Goal: Task Accomplishment & Management: Use online tool/utility

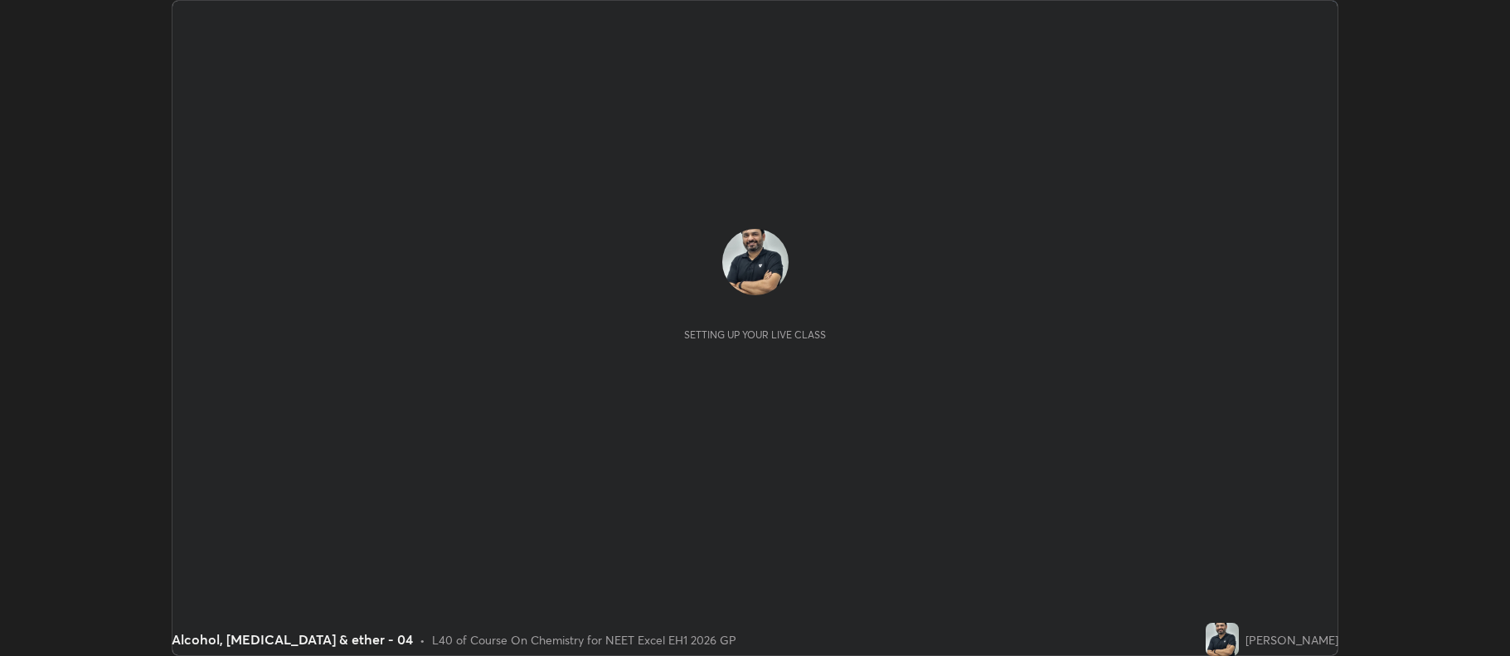
scroll to position [656, 1509]
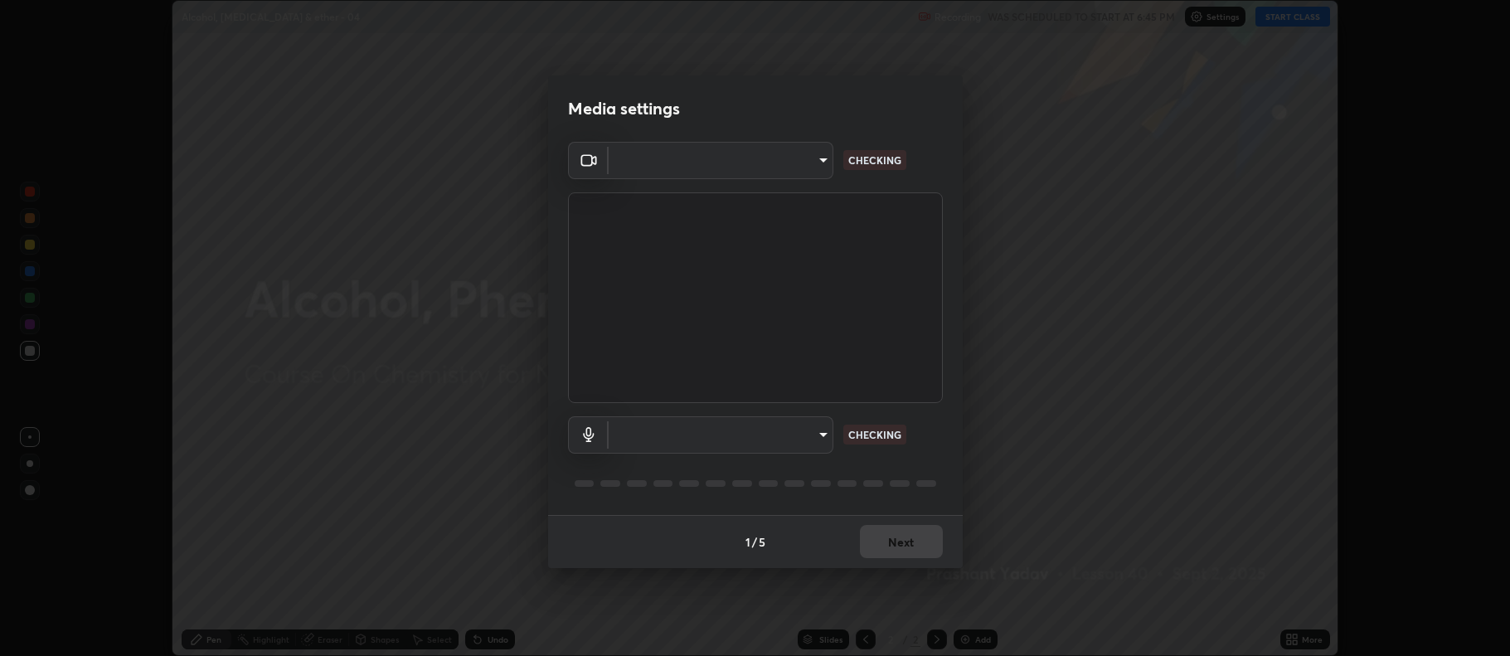
type input "5db75064d966c38022f0861f891c2b2deb8a9bf9a9a5a4ce251b0e0f2e365e36"
type input "default"
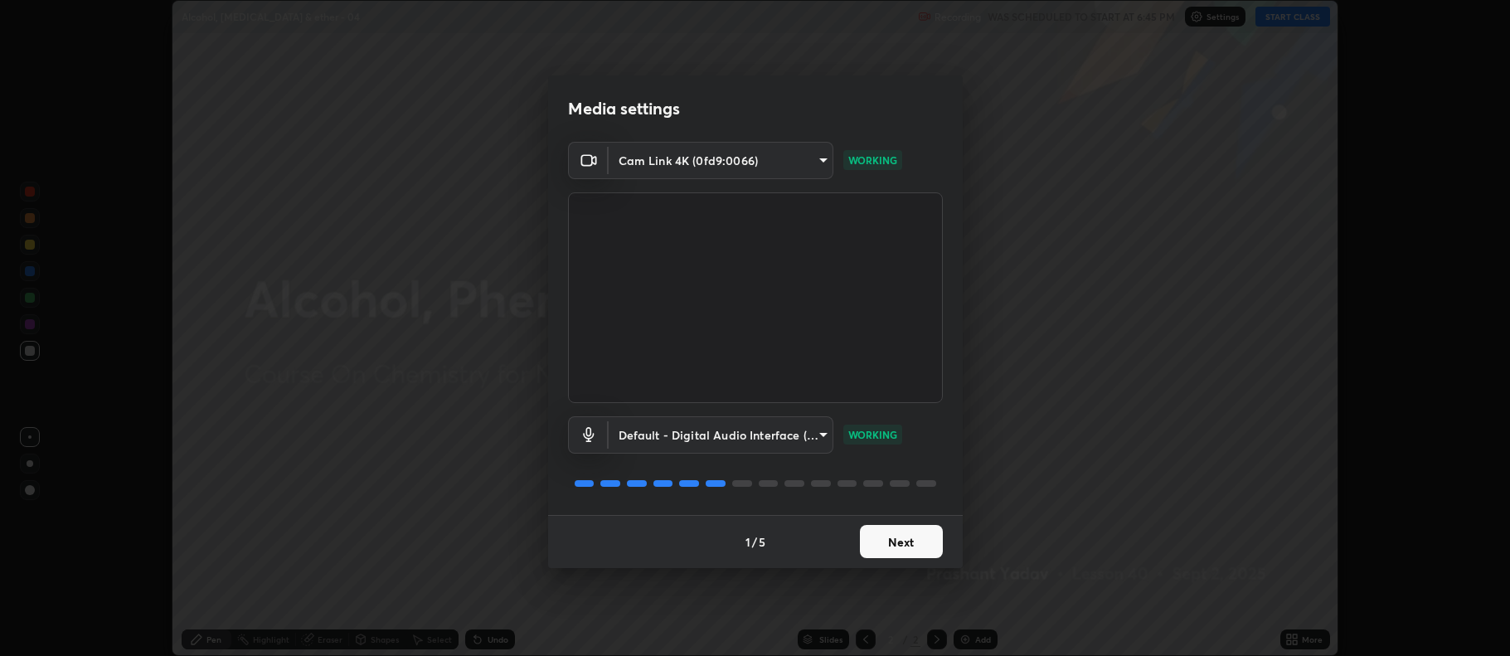
click at [900, 540] on button "Next" at bounding box center [901, 541] width 83 height 33
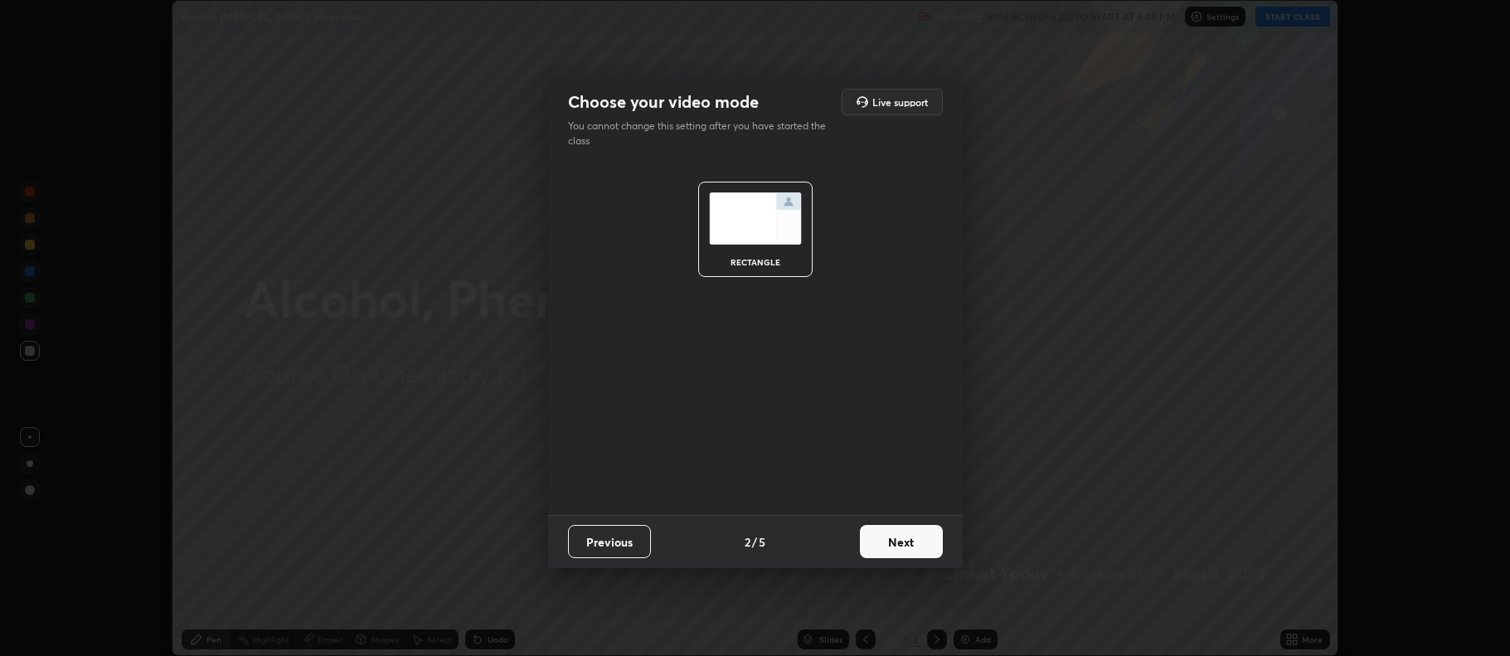
click at [891, 545] on button "Next" at bounding box center [901, 541] width 83 height 33
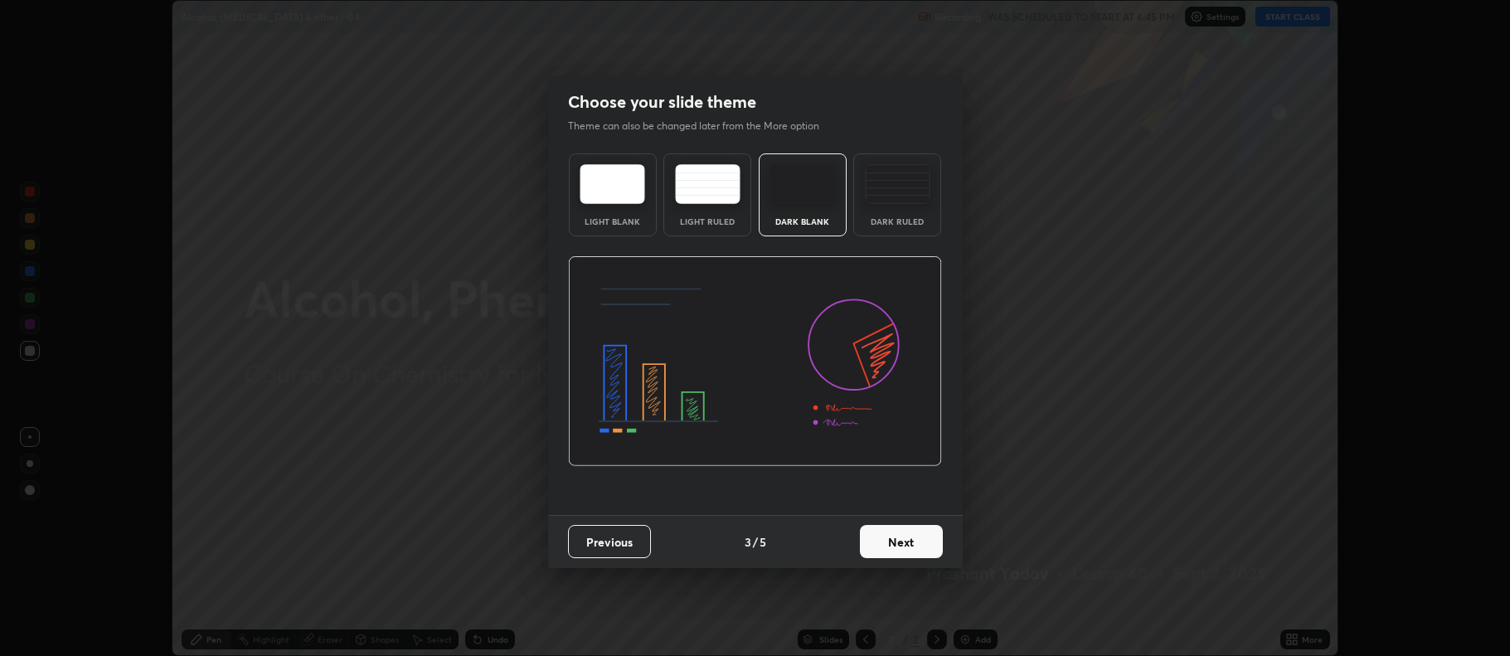
click at [886, 541] on button "Next" at bounding box center [901, 541] width 83 height 33
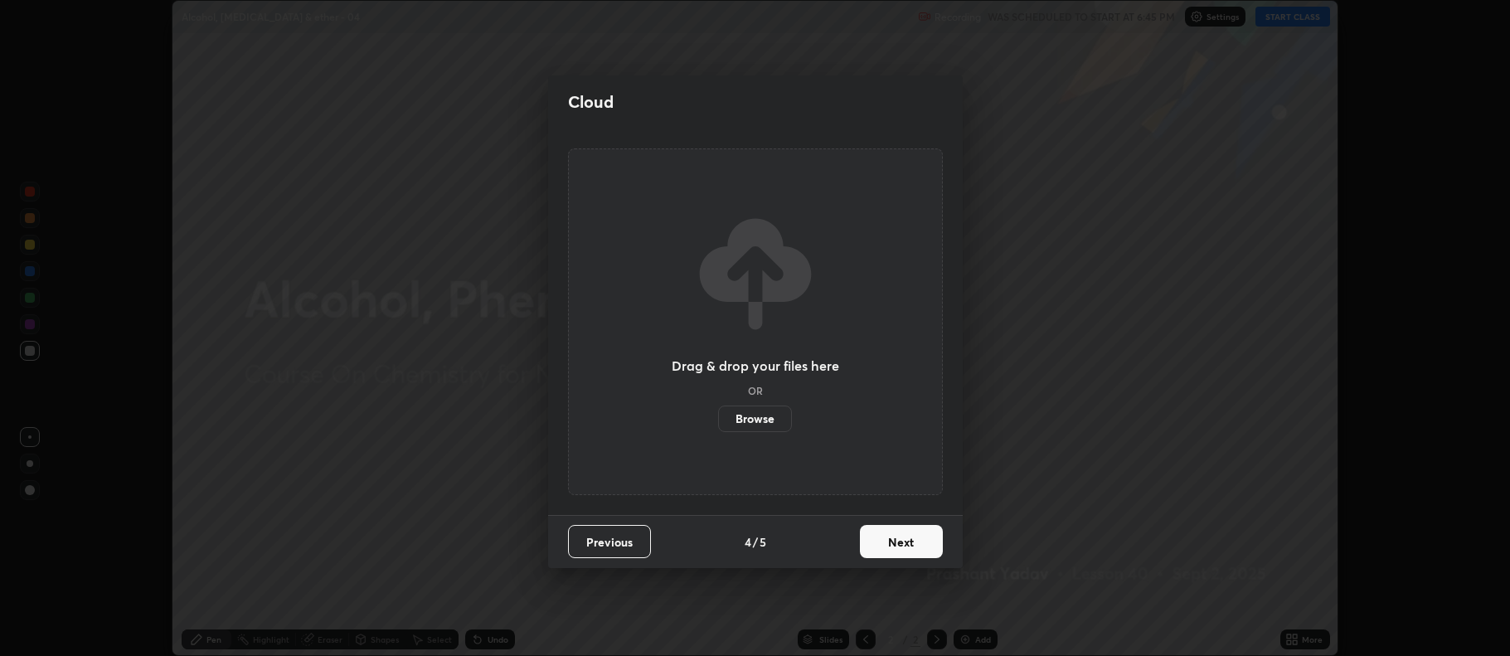
click at [888, 541] on button "Next" at bounding box center [901, 541] width 83 height 33
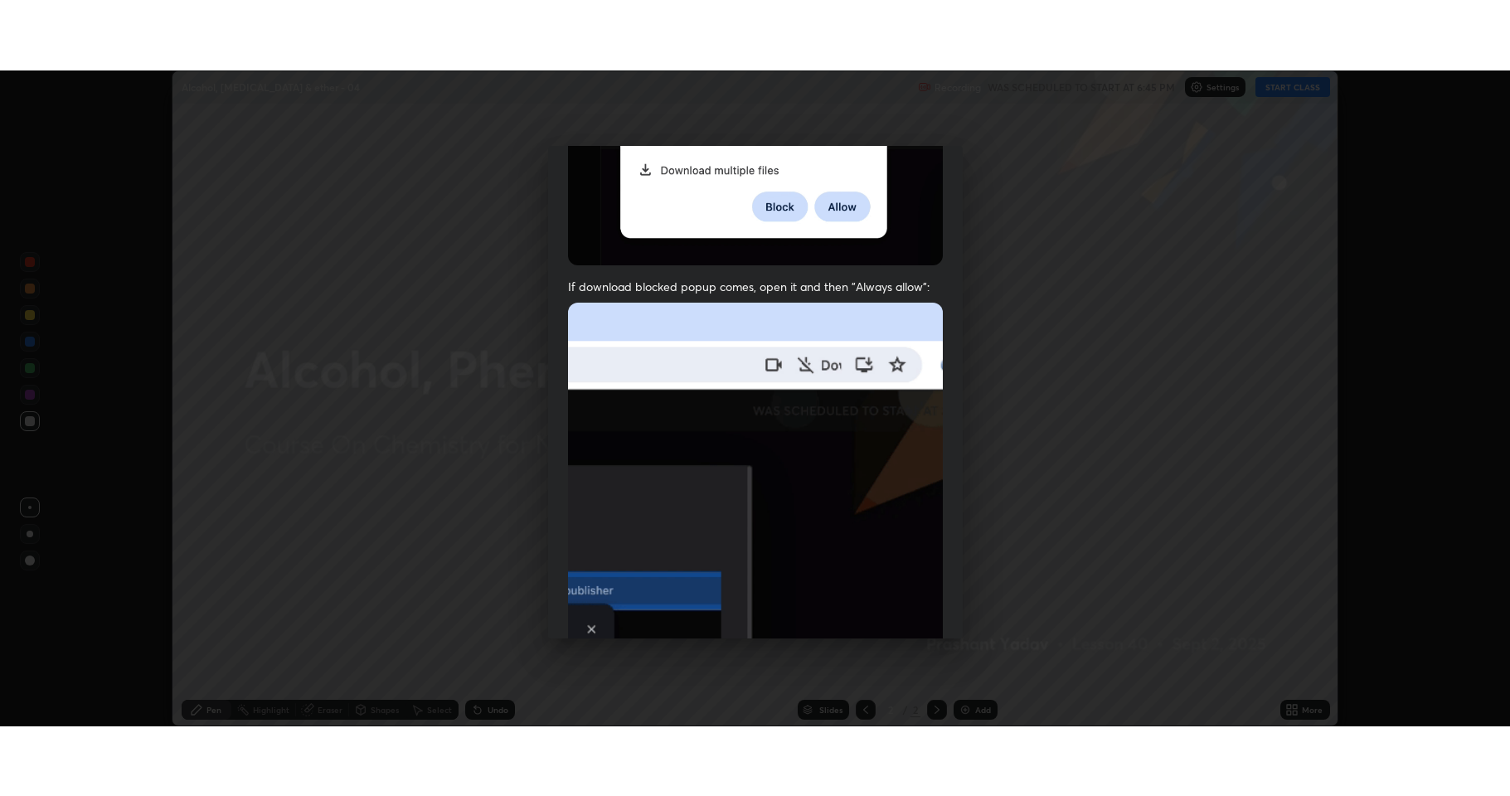
scroll to position [337, 0]
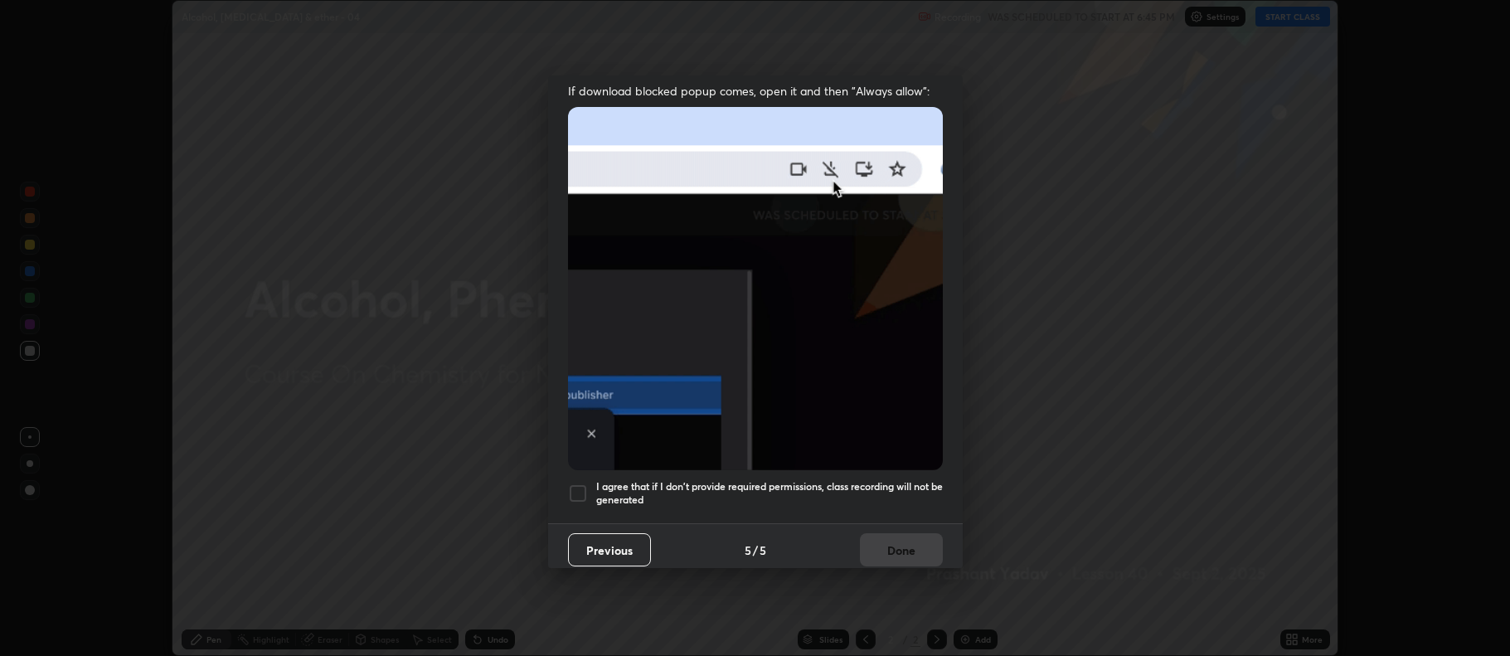
click at [577, 488] on div at bounding box center [578, 493] width 20 height 20
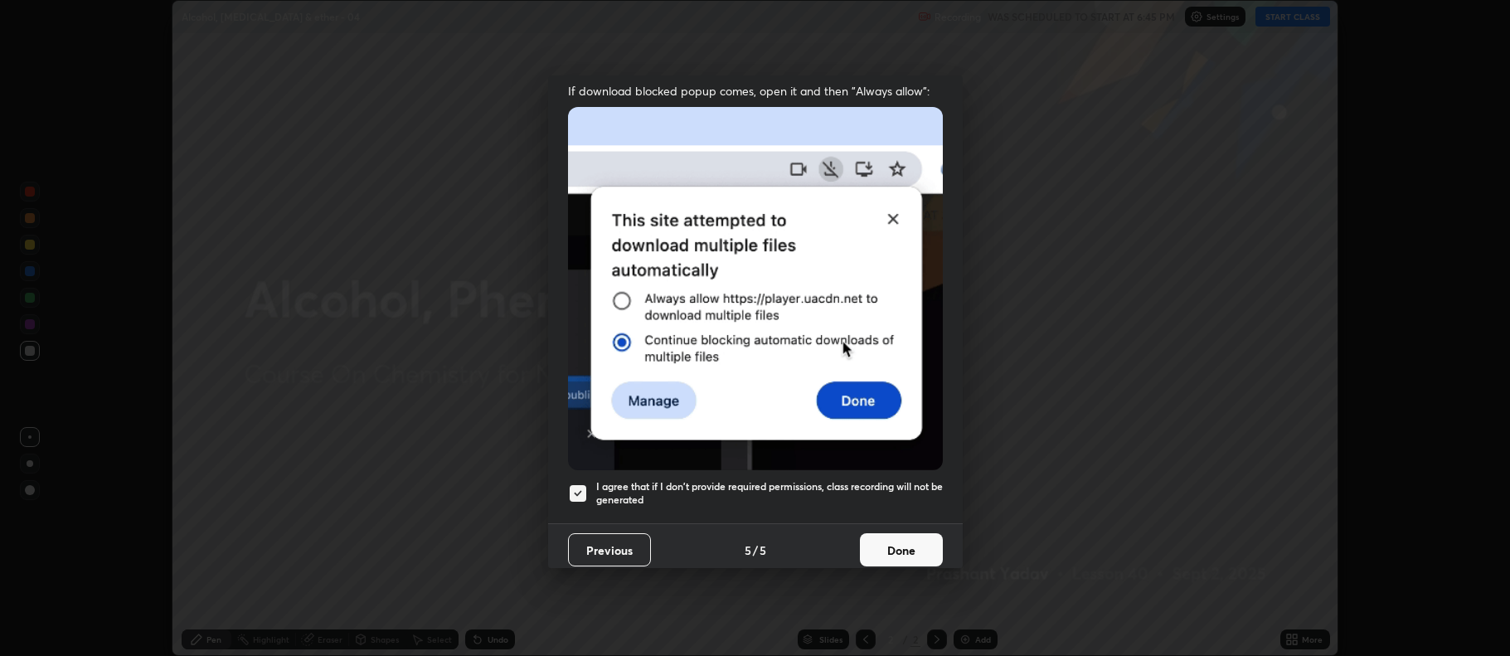
click at [872, 550] on button "Done" at bounding box center [901, 549] width 83 height 33
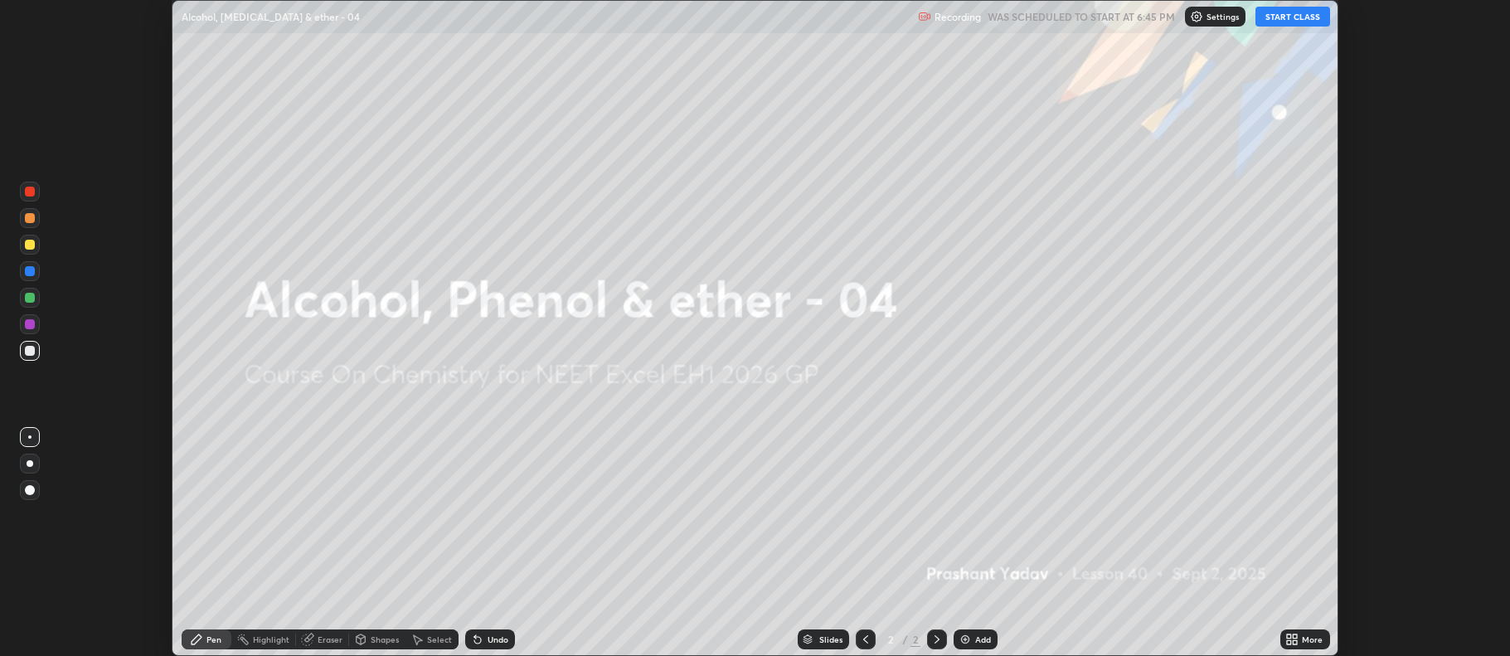
click at [1302, 643] on div "More" at bounding box center [1312, 639] width 21 height 8
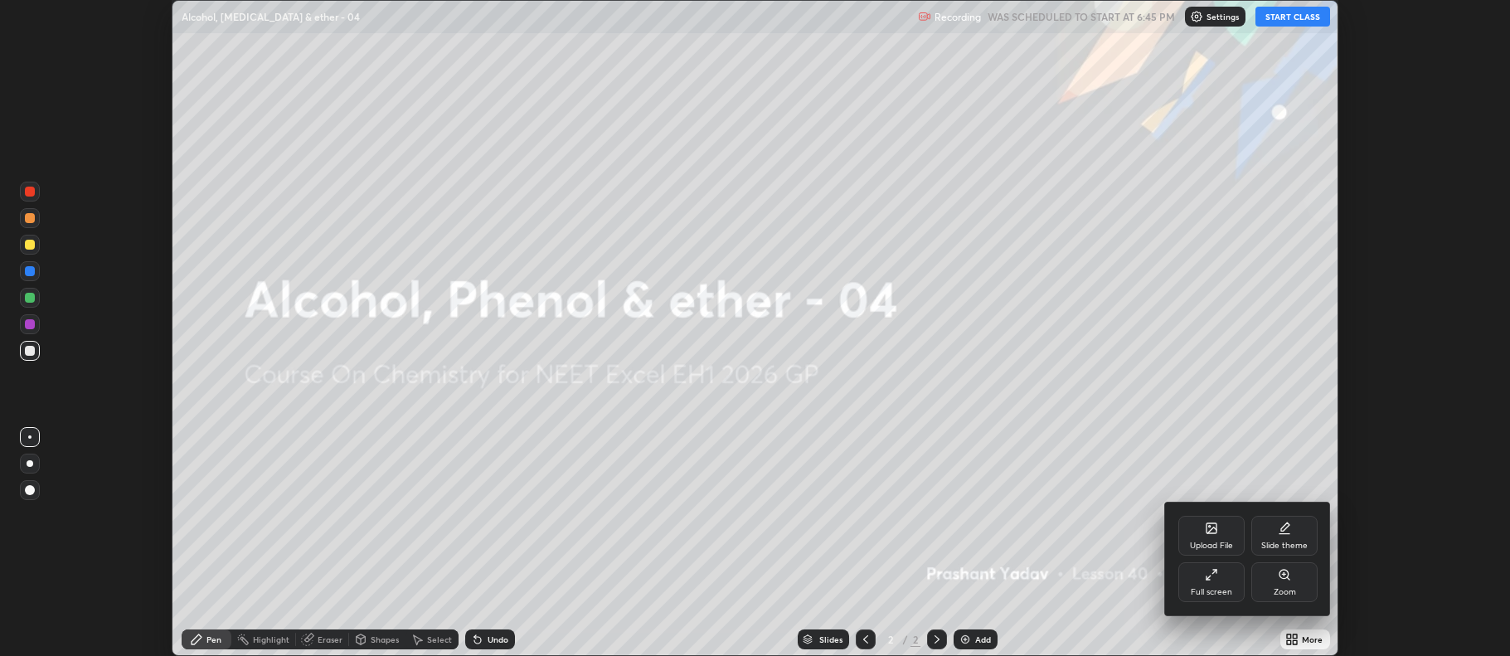
click at [1225, 588] on div "Full screen" at bounding box center [1211, 592] width 41 height 8
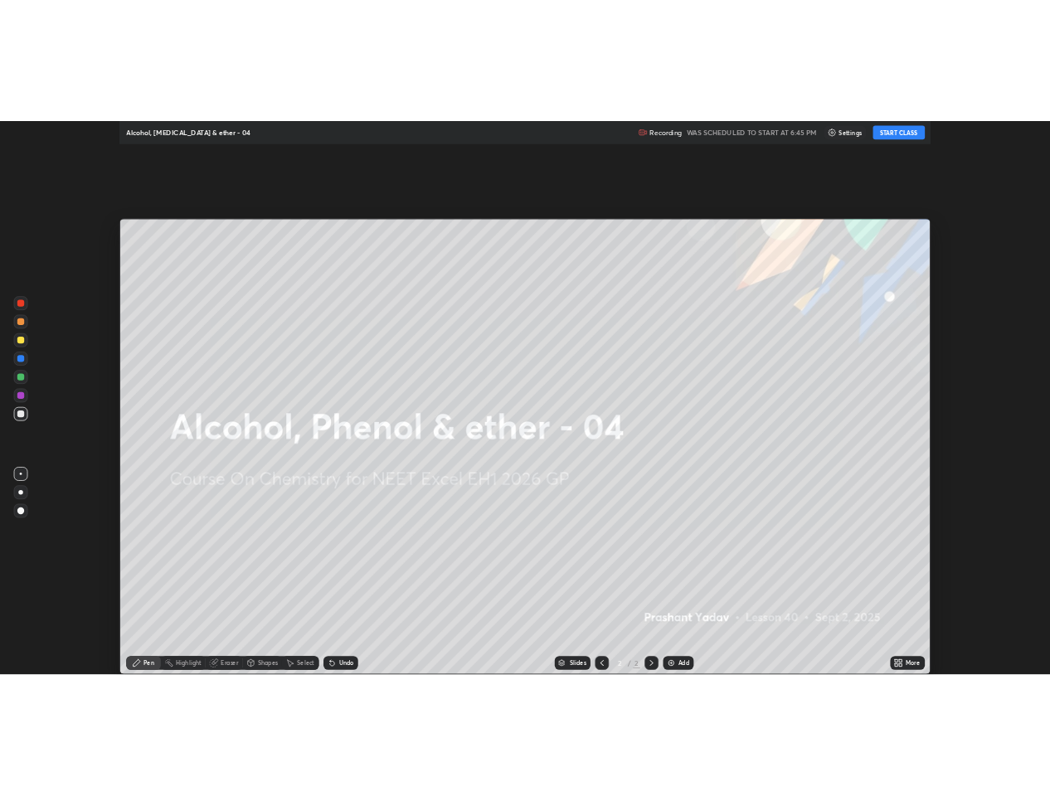
scroll to position [796, 1510]
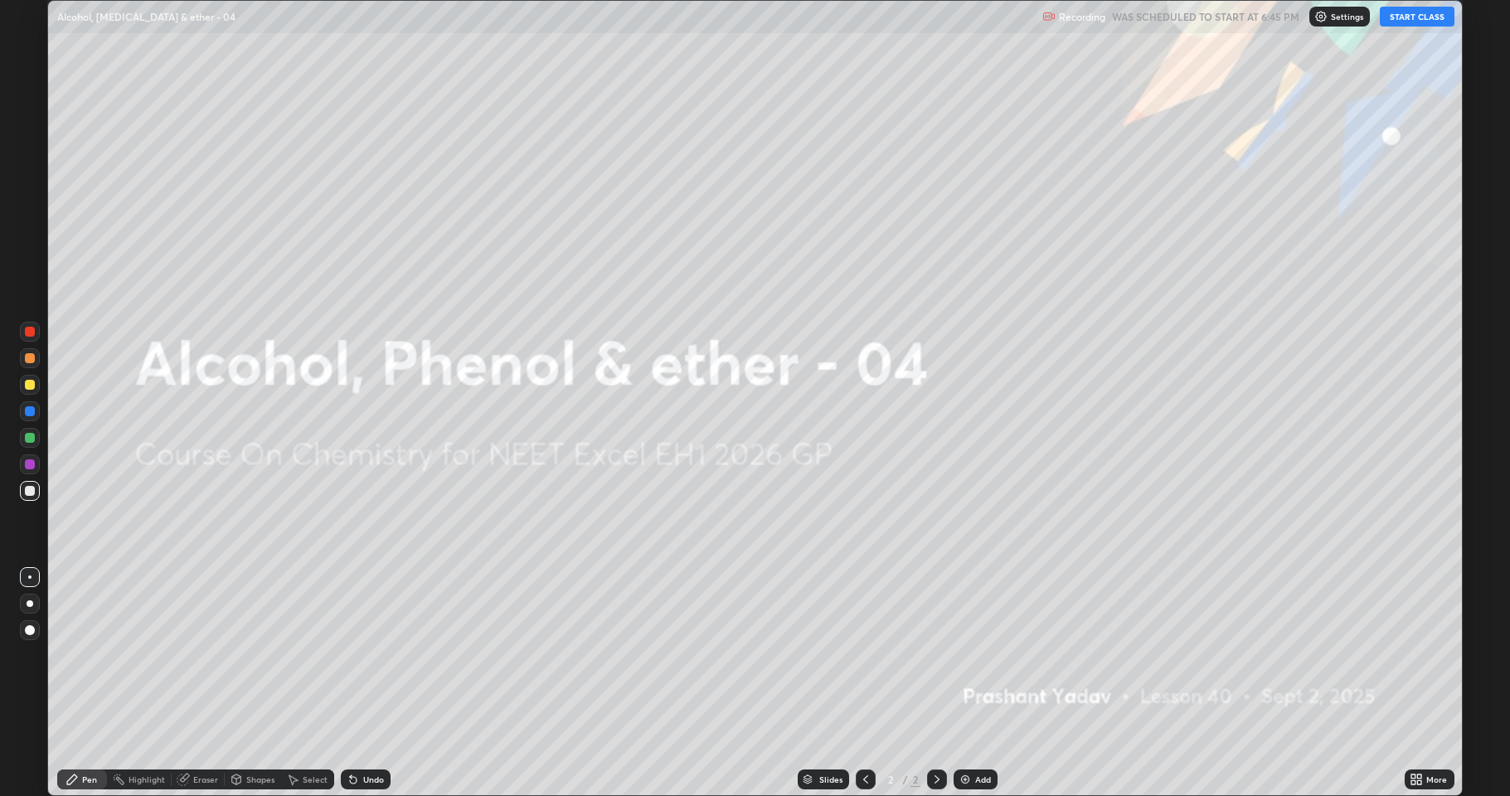
click at [1399, 20] on button "START CLASS" at bounding box center [1417, 17] width 75 height 20
click at [963, 655] on img at bounding box center [965, 779] width 13 height 13
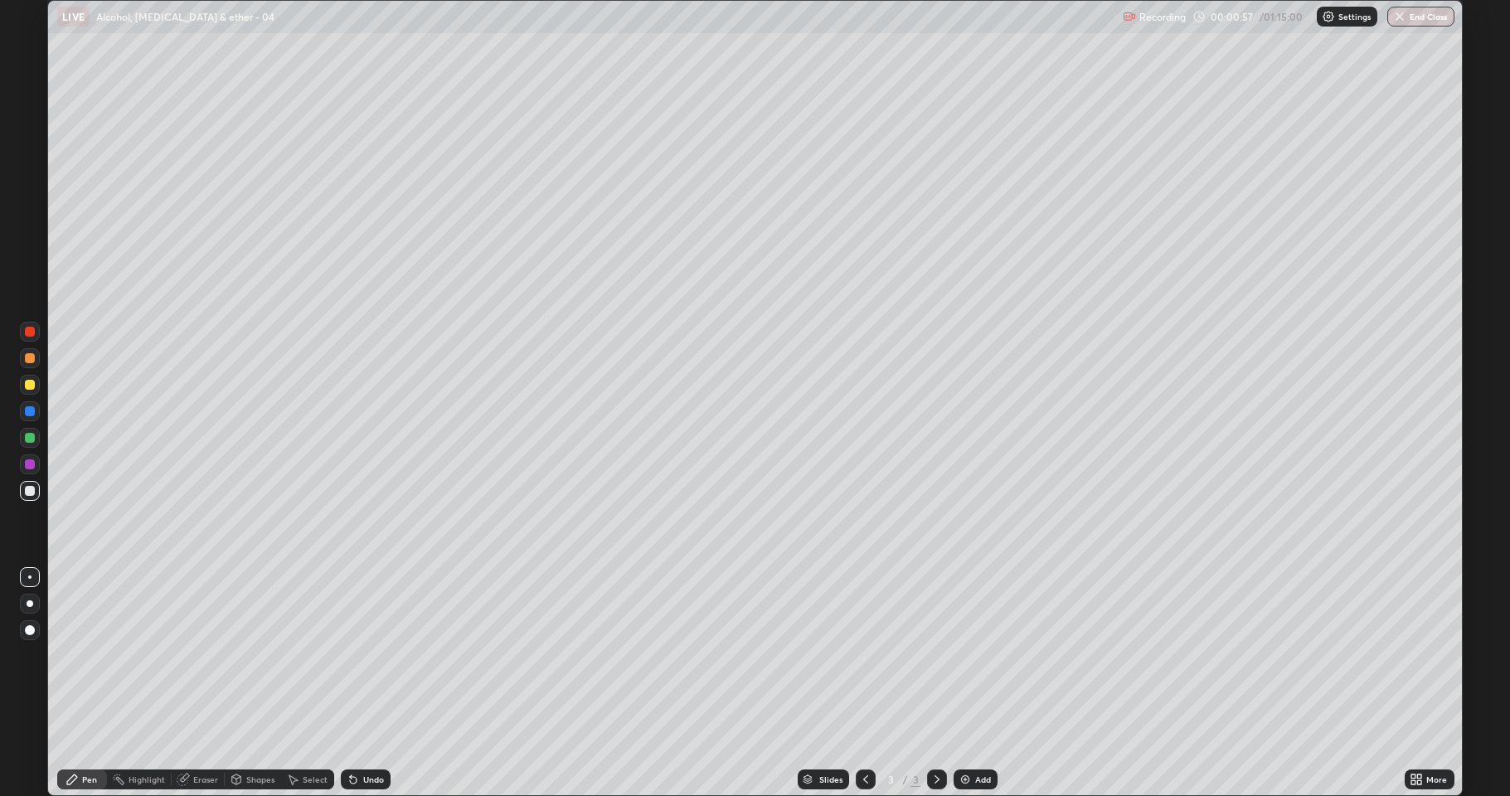
click at [27, 606] on div at bounding box center [30, 604] width 20 height 20
click at [365, 655] on div "Undo" at bounding box center [362, 779] width 56 height 33
click at [360, 655] on div "Undo" at bounding box center [362, 779] width 56 height 33
click at [365, 655] on div "Undo" at bounding box center [362, 779] width 56 height 33
click at [967, 655] on img at bounding box center [965, 779] width 13 height 13
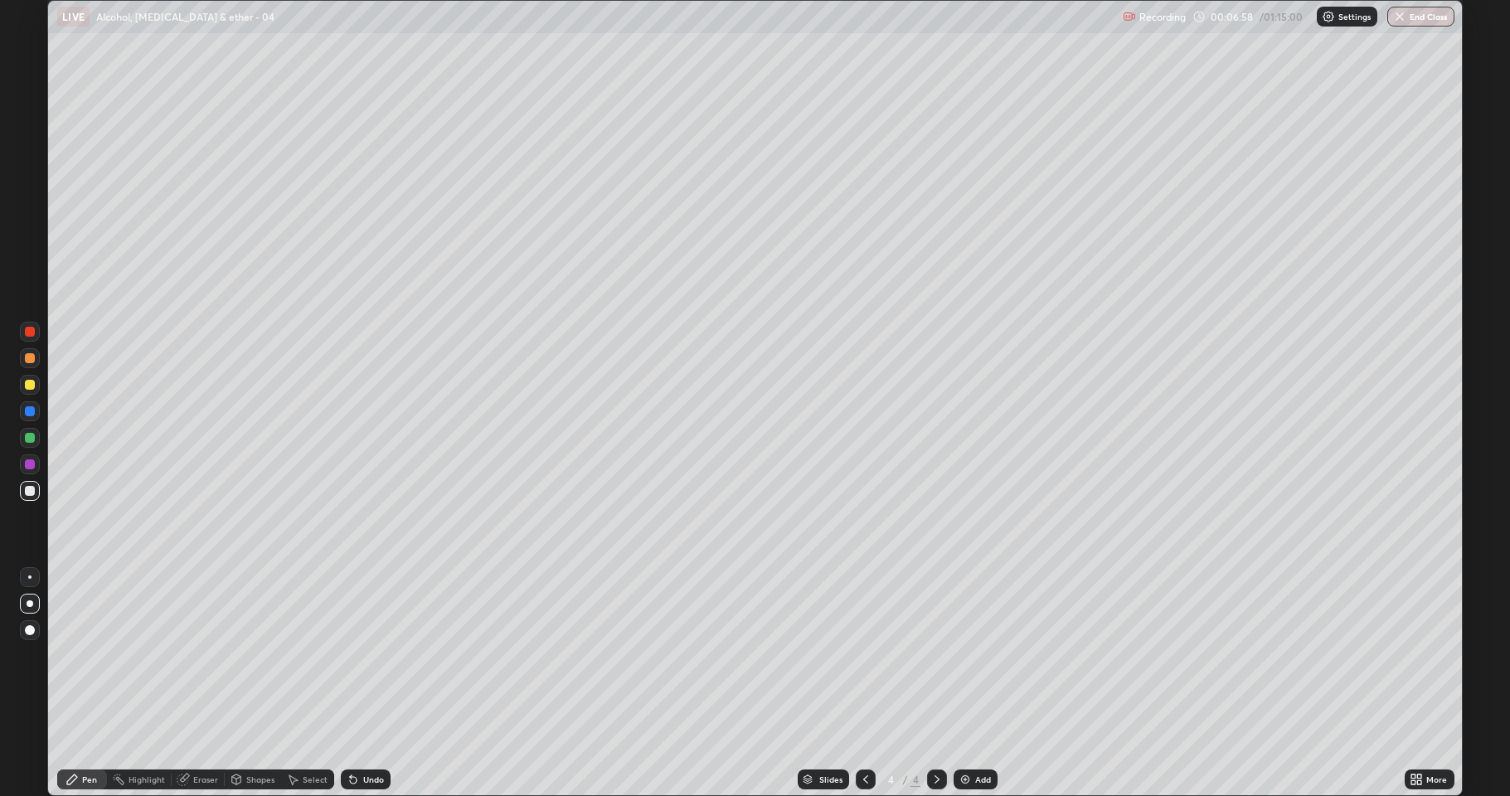
click at [27, 385] on div at bounding box center [30, 385] width 10 height 10
click at [966, 655] on img at bounding box center [965, 779] width 13 height 13
click at [32, 491] on div at bounding box center [30, 491] width 10 height 10
click at [972, 655] on div "Add" at bounding box center [976, 779] width 44 height 20
click at [23, 381] on div at bounding box center [30, 385] width 20 height 20
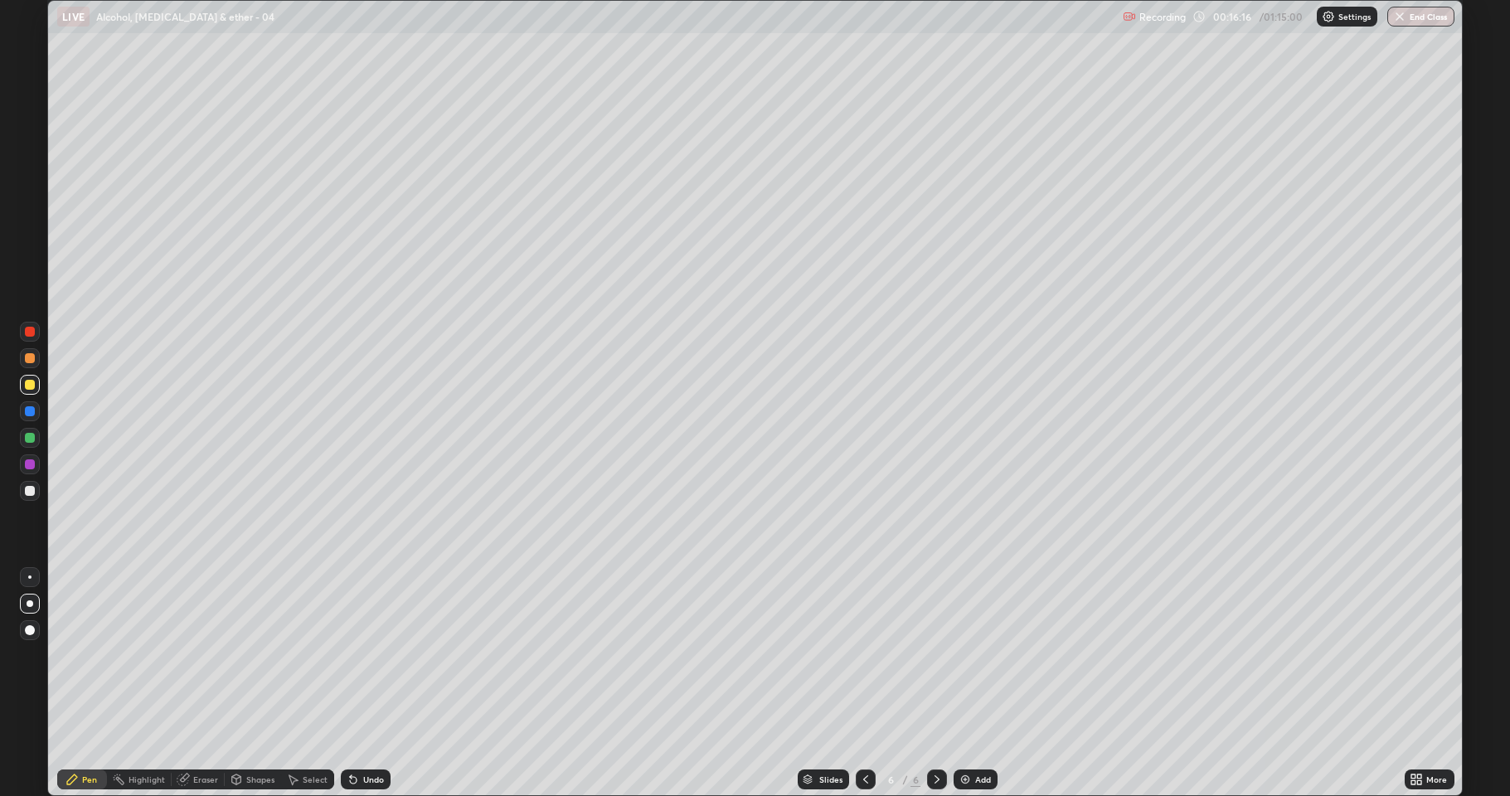
click at [32, 495] on div at bounding box center [30, 491] width 10 height 10
click at [369, 655] on div "Undo" at bounding box center [362, 779] width 56 height 33
click at [366, 655] on div "Undo" at bounding box center [362, 779] width 56 height 33
click at [373, 655] on div "Undo" at bounding box center [362, 779] width 56 height 33
click at [371, 655] on div "Undo" at bounding box center [366, 779] width 50 height 20
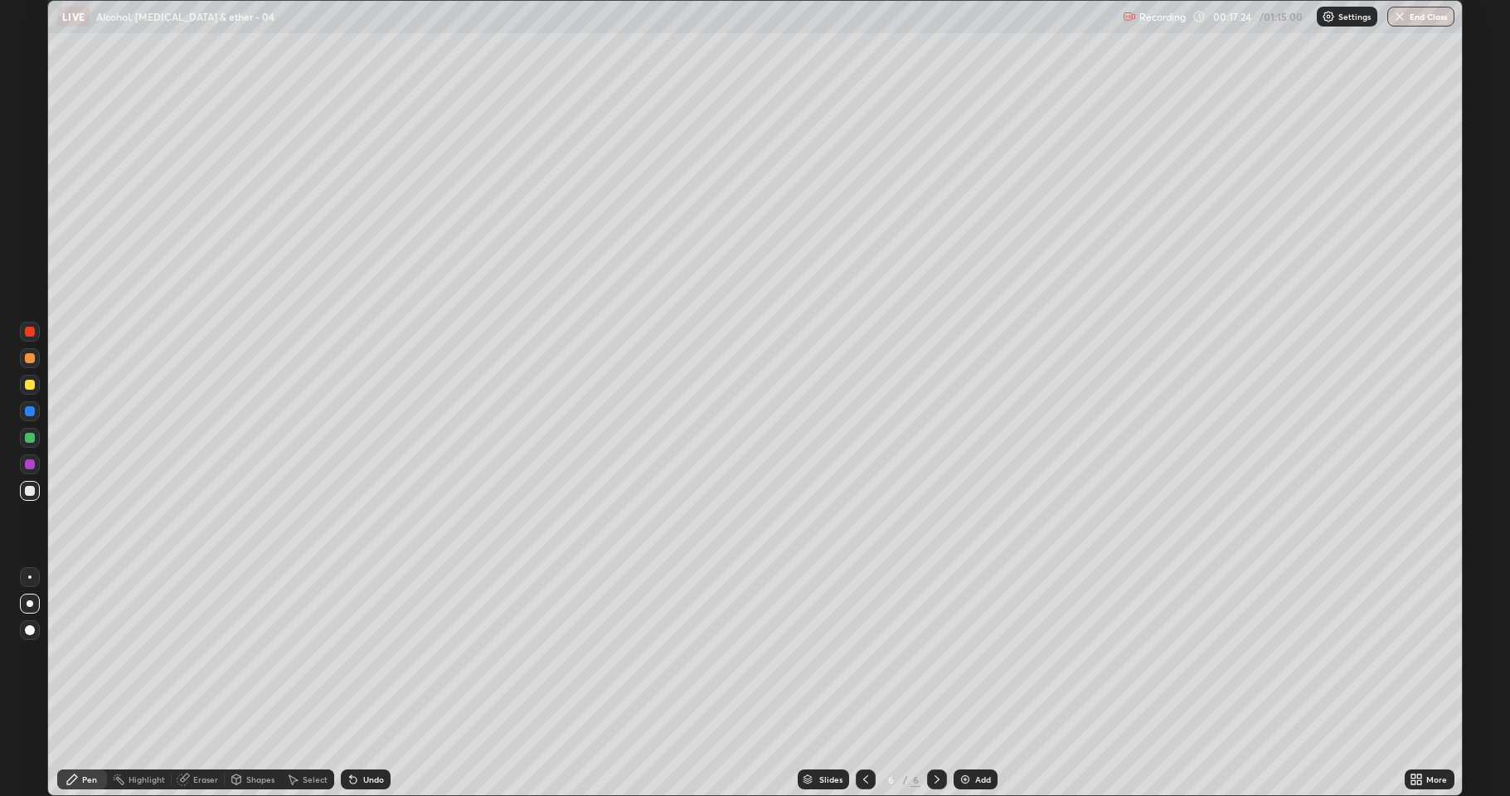
click at [373, 655] on div "Undo" at bounding box center [366, 779] width 50 height 20
click at [373, 655] on div "Undo" at bounding box center [373, 779] width 21 height 8
click at [371, 655] on div "Undo" at bounding box center [373, 779] width 21 height 8
click at [366, 655] on div "Undo" at bounding box center [373, 779] width 21 height 8
click at [365, 655] on div "Undo" at bounding box center [373, 779] width 21 height 8
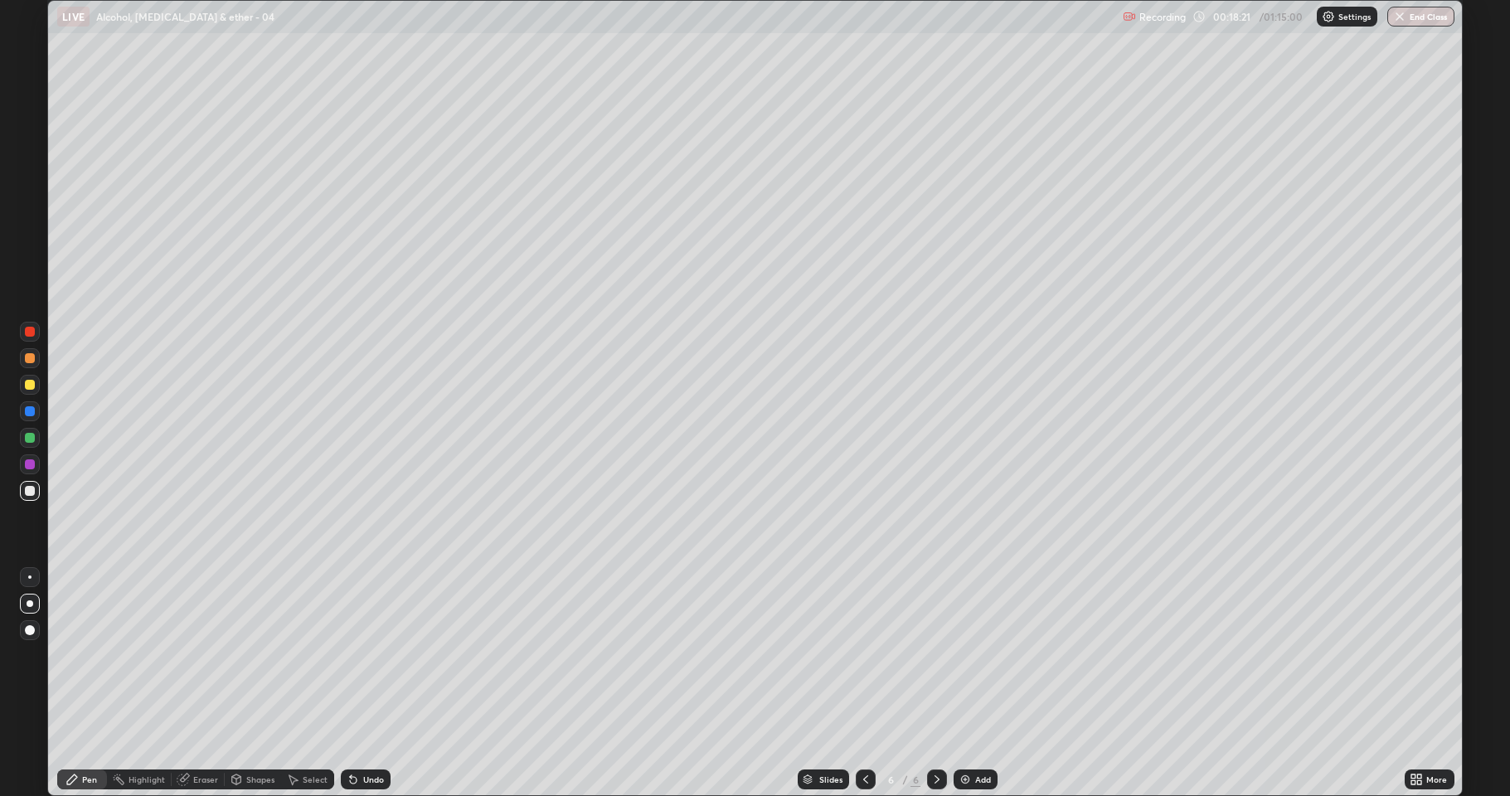
click at [26, 360] on div at bounding box center [30, 358] width 10 height 10
click at [29, 488] on div at bounding box center [30, 491] width 10 height 10
click at [965, 655] on img at bounding box center [965, 779] width 13 height 13
click at [965, 655] on div "Add" at bounding box center [976, 779] width 44 height 20
click at [366, 655] on div "Undo" at bounding box center [373, 779] width 21 height 8
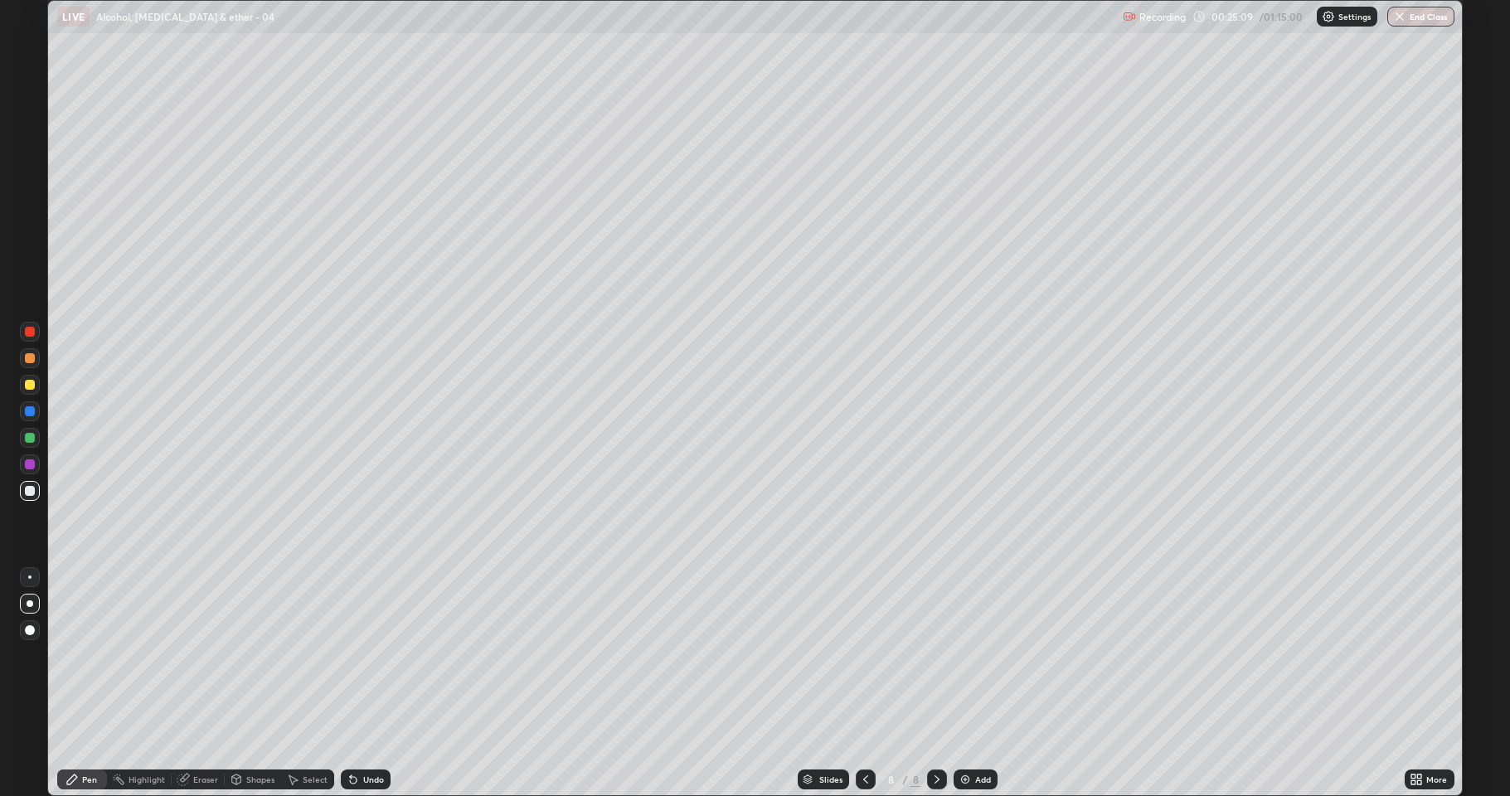
click at [369, 655] on div "Undo" at bounding box center [362, 779] width 56 height 33
click at [372, 655] on div "Undo" at bounding box center [366, 779] width 50 height 20
click at [378, 655] on div "Undo" at bounding box center [373, 779] width 21 height 8
click at [375, 655] on div "Undo" at bounding box center [362, 779] width 56 height 33
click at [376, 655] on div "Undo" at bounding box center [362, 779] width 56 height 33
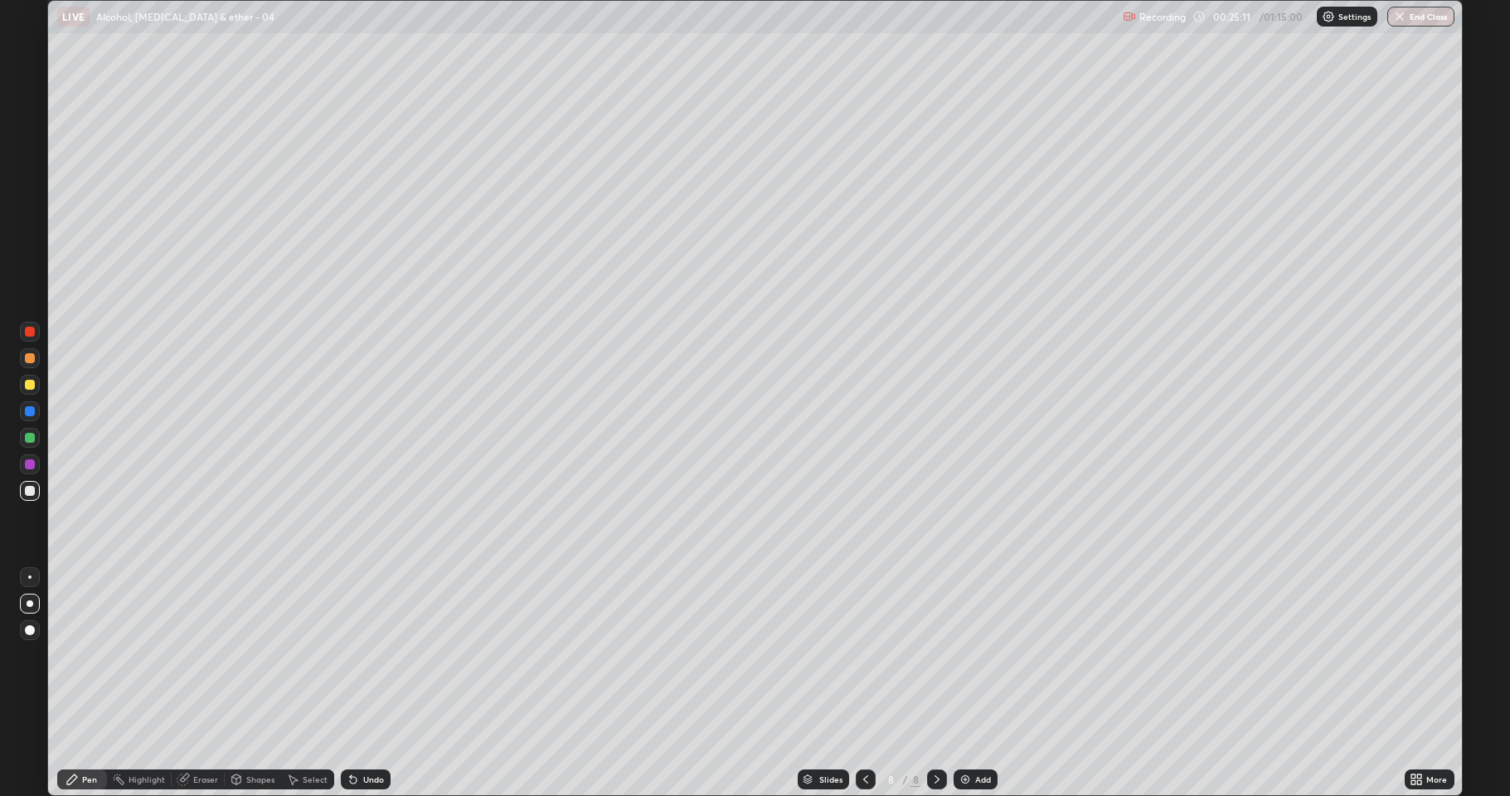
click at [375, 655] on div "Undo" at bounding box center [362, 779] width 56 height 33
click at [373, 655] on div "Undo" at bounding box center [362, 779] width 56 height 33
click at [376, 655] on div "Undo" at bounding box center [366, 779] width 50 height 20
click at [376, 655] on div "Undo" at bounding box center [362, 779] width 56 height 33
click at [377, 655] on div "Undo" at bounding box center [366, 779] width 50 height 20
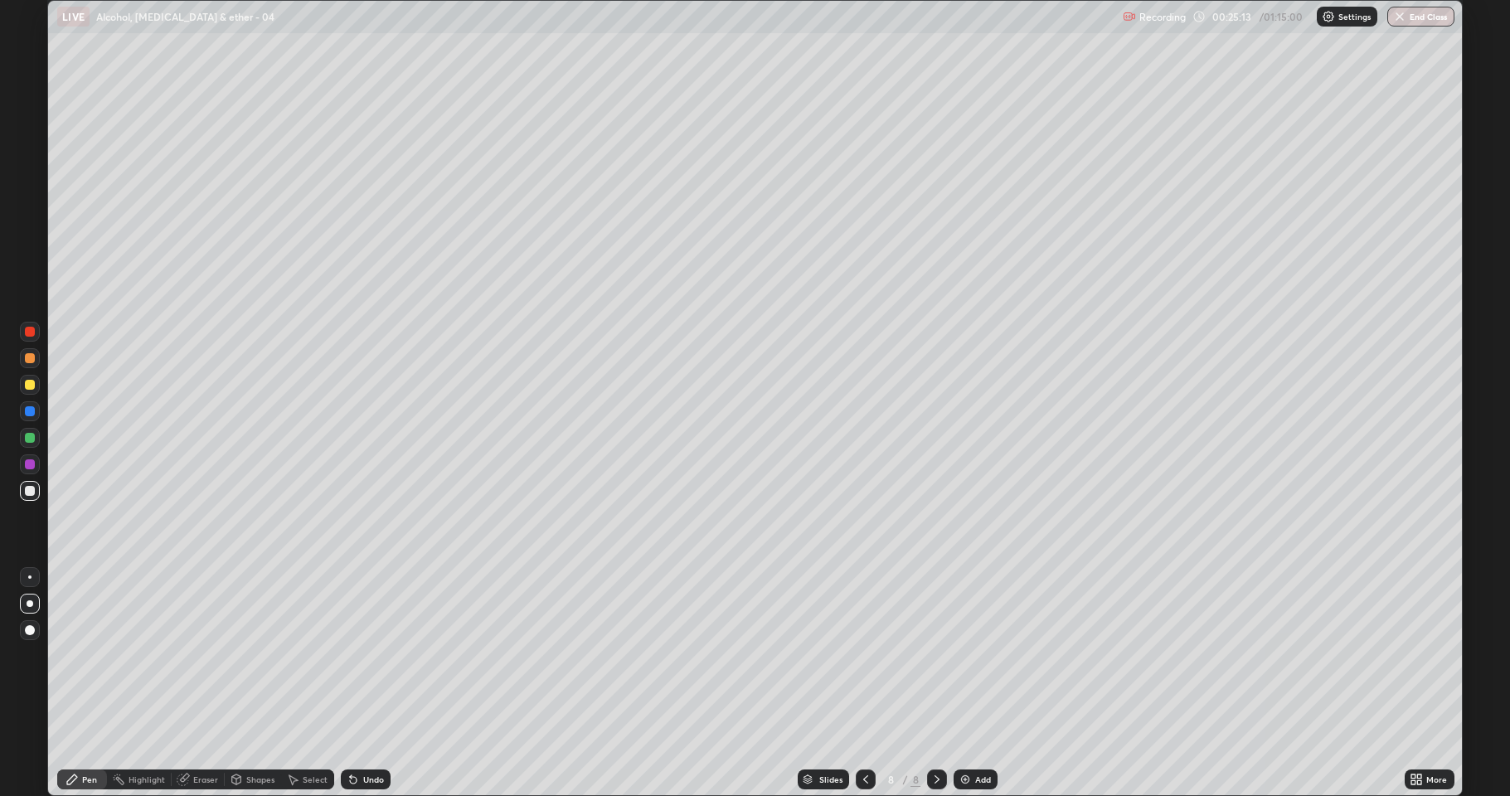
click at [376, 655] on div "Undo" at bounding box center [373, 779] width 21 height 8
click at [955, 655] on div "Add" at bounding box center [976, 779] width 44 height 20
click at [359, 655] on div "Undo" at bounding box center [366, 779] width 50 height 20
click at [859, 655] on icon at bounding box center [865, 779] width 13 height 13
click at [935, 655] on icon at bounding box center [936, 779] width 13 height 13
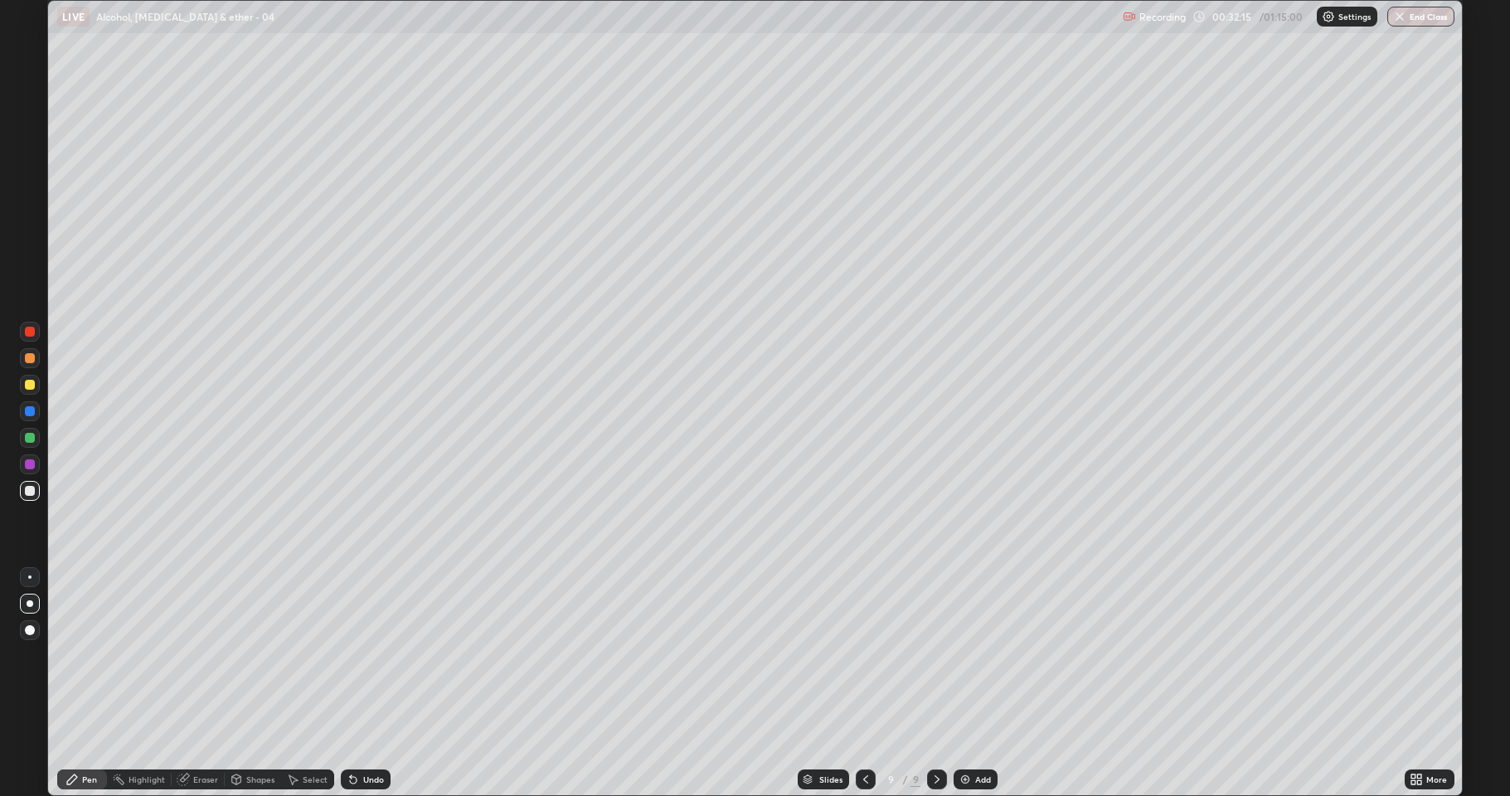
click at [22, 384] on div at bounding box center [30, 385] width 20 height 20
click at [969, 655] on img at bounding box center [965, 779] width 13 height 13
click at [33, 491] on div at bounding box center [30, 491] width 10 height 10
click at [367, 655] on div "Undo" at bounding box center [373, 779] width 21 height 8
click at [366, 655] on div "Undo" at bounding box center [373, 779] width 21 height 8
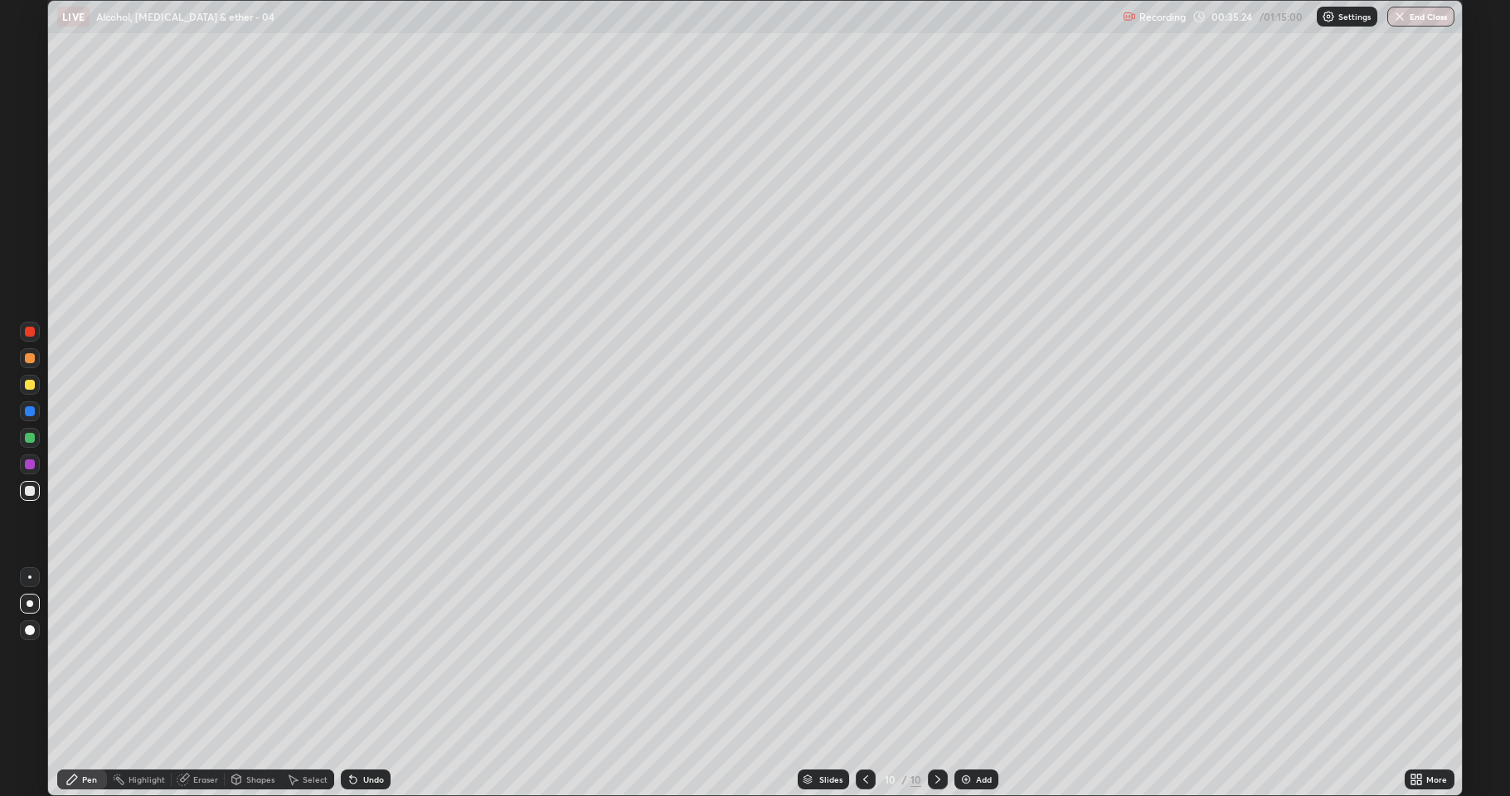
click at [365, 655] on div "Undo" at bounding box center [373, 779] width 21 height 8
click at [976, 655] on div "Add" at bounding box center [984, 779] width 16 height 8
click at [367, 655] on div "Undo" at bounding box center [373, 779] width 21 height 8
click at [365, 655] on div "Undo" at bounding box center [362, 779] width 56 height 33
click at [368, 655] on div "Undo" at bounding box center [362, 779] width 56 height 33
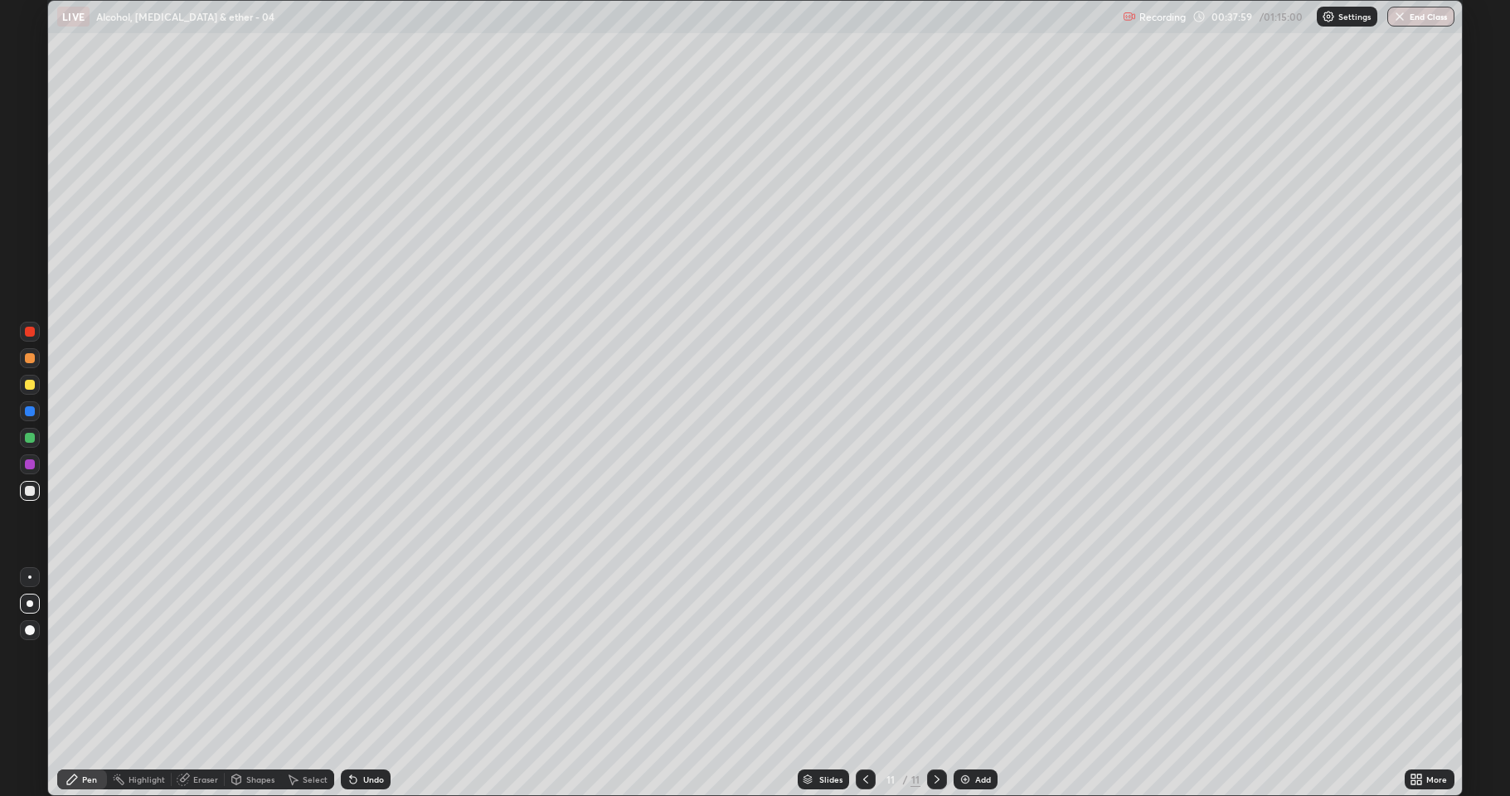
click at [366, 655] on div "Undo" at bounding box center [362, 779] width 56 height 33
click at [34, 387] on div at bounding box center [30, 385] width 10 height 10
click at [32, 494] on div at bounding box center [30, 491] width 10 height 10
click at [27, 381] on div at bounding box center [30, 385] width 10 height 10
click at [36, 495] on div at bounding box center [30, 491] width 20 height 20
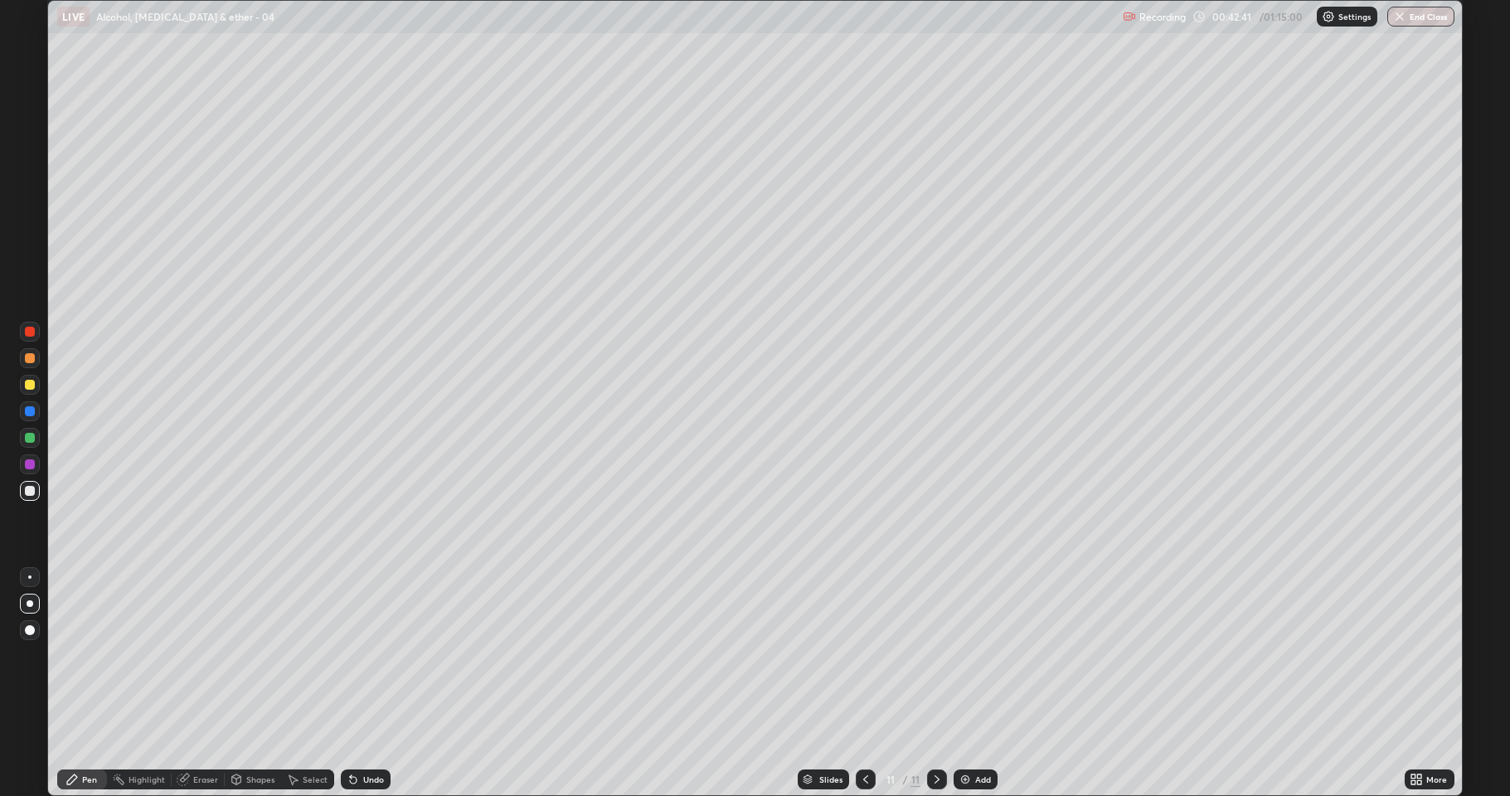
click at [967, 655] on img at bounding box center [965, 779] width 13 height 13
click at [32, 384] on div at bounding box center [30, 385] width 10 height 10
click at [365, 655] on div "Undo" at bounding box center [366, 779] width 50 height 20
click at [356, 655] on icon at bounding box center [353, 779] width 13 height 13
click at [193, 655] on div "Eraser" at bounding box center [205, 779] width 25 height 8
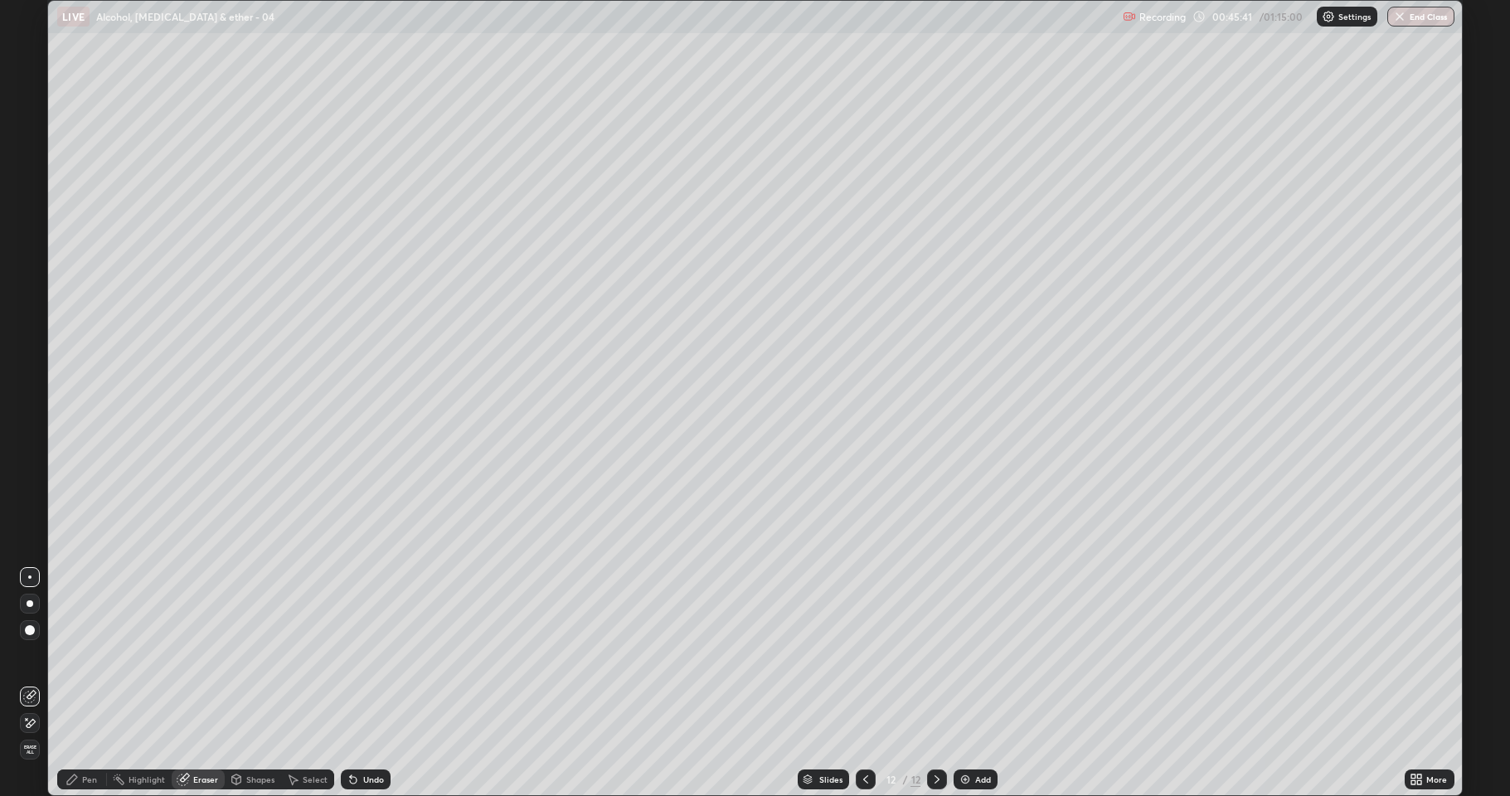
click at [85, 655] on div "Pen" at bounding box center [89, 779] width 15 height 8
click at [973, 655] on div "Add" at bounding box center [976, 779] width 44 height 20
click at [362, 655] on div "Undo" at bounding box center [366, 779] width 50 height 20
click at [366, 655] on div "Undo" at bounding box center [362, 779] width 56 height 33
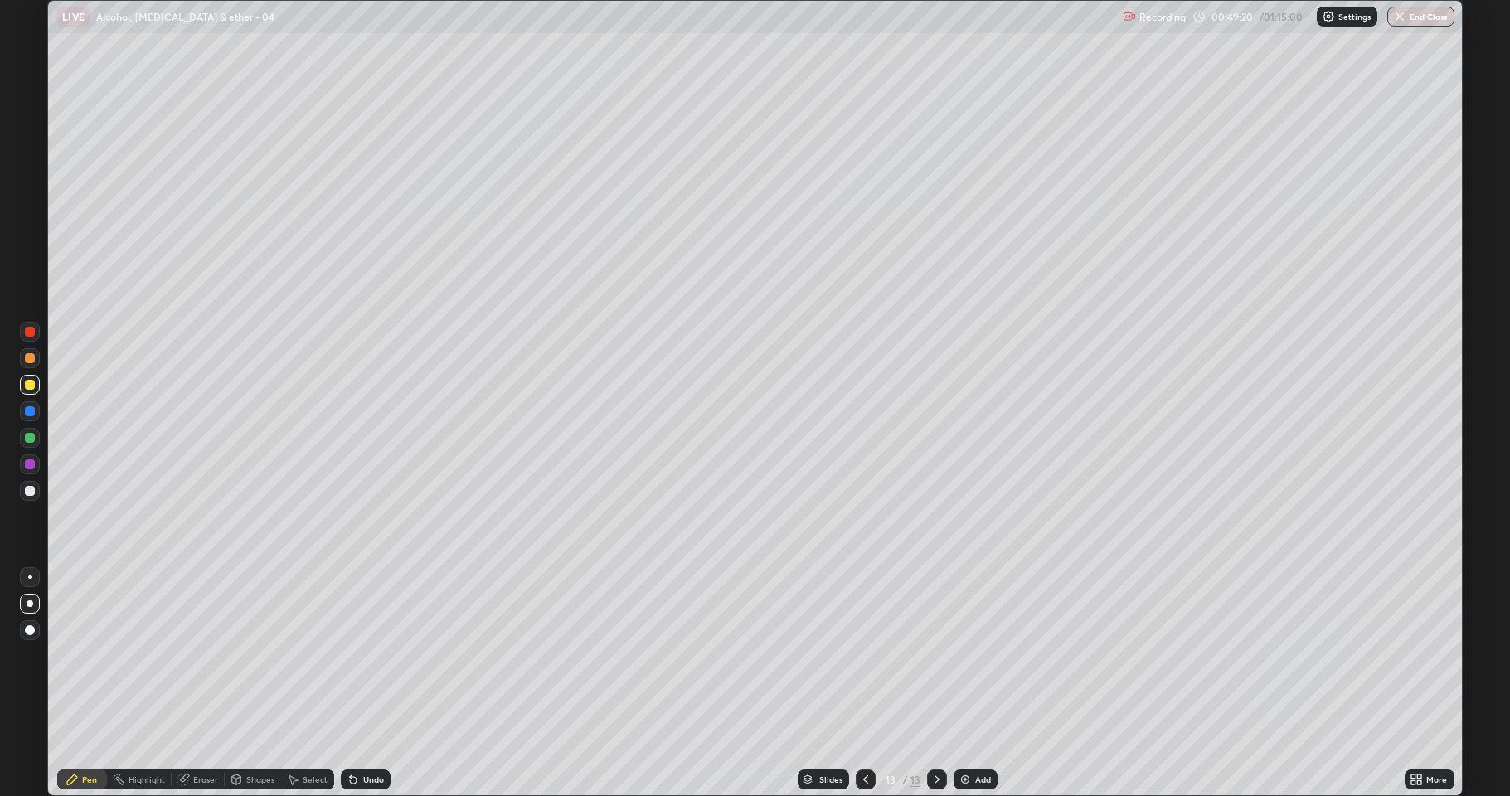
click at [369, 655] on div "Undo" at bounding box center [362, 779] width 56 height 33
click at [27, 492] on div at bounding box center [30, 491] width 10 height 10
click at [29, 494] on div at bounding box center [30, 491] width 10 height 10
click at [32, 491] on div at bounding box center [30, 491] width 10 height 10
click at [379, 655] on div "Undo" at bounding box center [373, 779] width 21 height 8
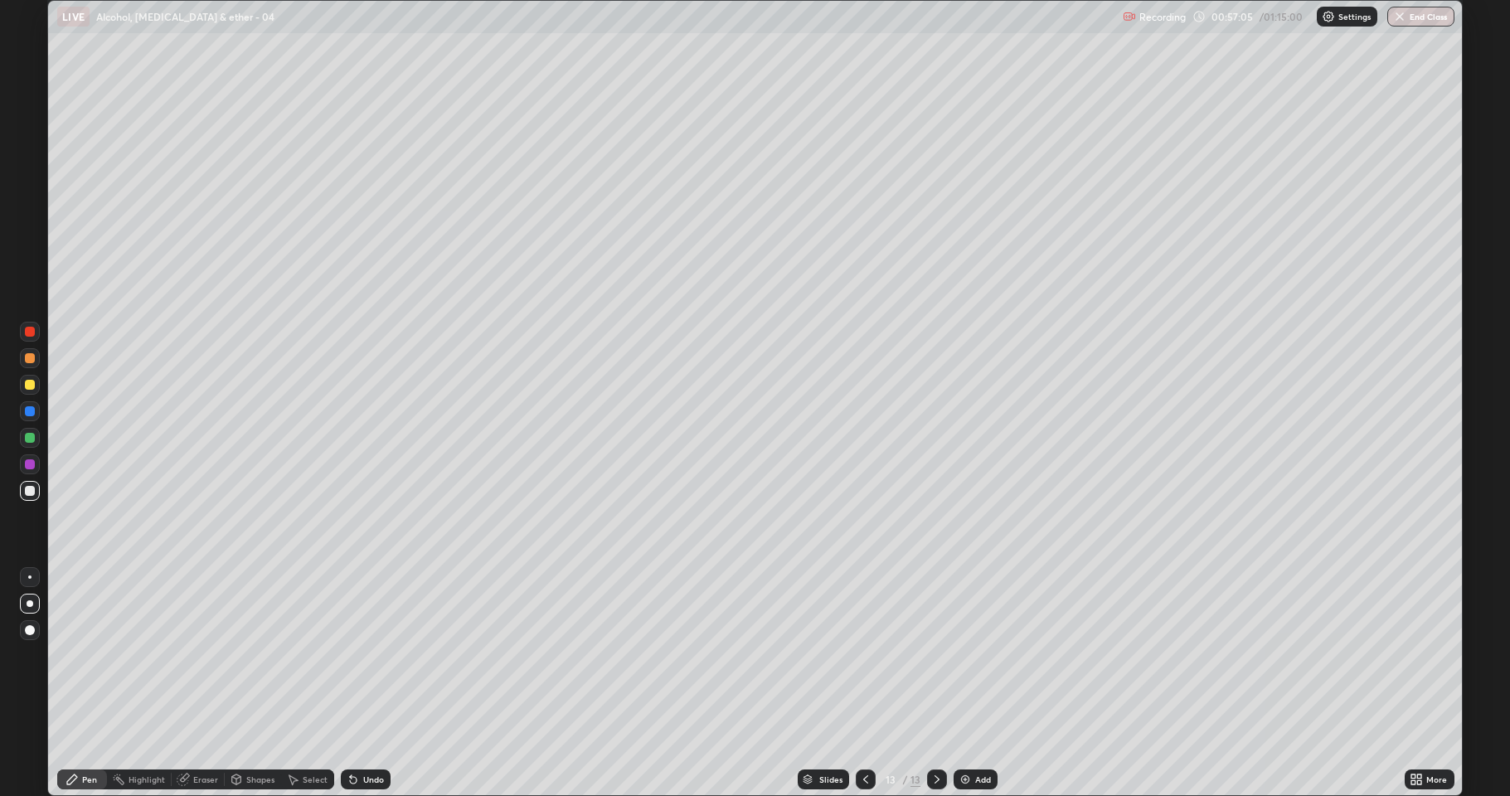
click at [206, 655] on div "Eraser" at bounding box center [205, 779] width 25 height 8
click at [94, 655] on div "Pen" at bounding box center [89, 779] width 15 height 8
click at [203, 655] on div "Eraser" at bounding box center [205, 779] width 25 height 8
click at [94, 655] on div "Pen" at bounding box center [82, 779] width 50 height 20
click at [30, 385] on div at bounding box center [30, 385] width 10 height 10
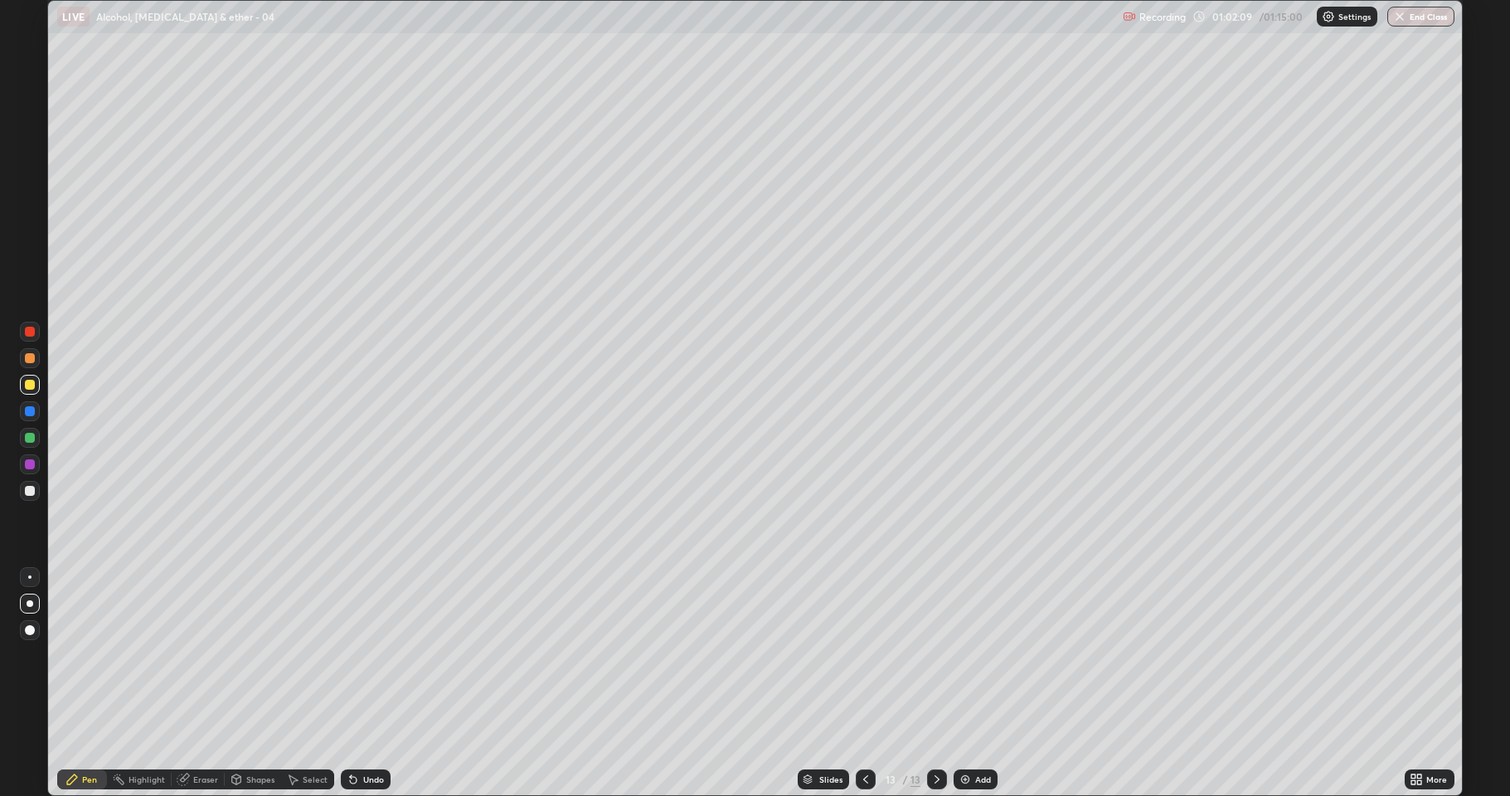
click at [36, 493] on div at bounding box center [30, 491] width 20 height 20
click at [971, 655] on div "Add" at bounding box center [976, 779] width 44 height 20
click at [27, 386] on div at bounding box center [30, 385] width 10 height 10
click at [29, 494] on div at bounding box center [30, 491] width 10 height 10
click at [27, 387] on div at bounding box center [30, 385] width 10 height 10
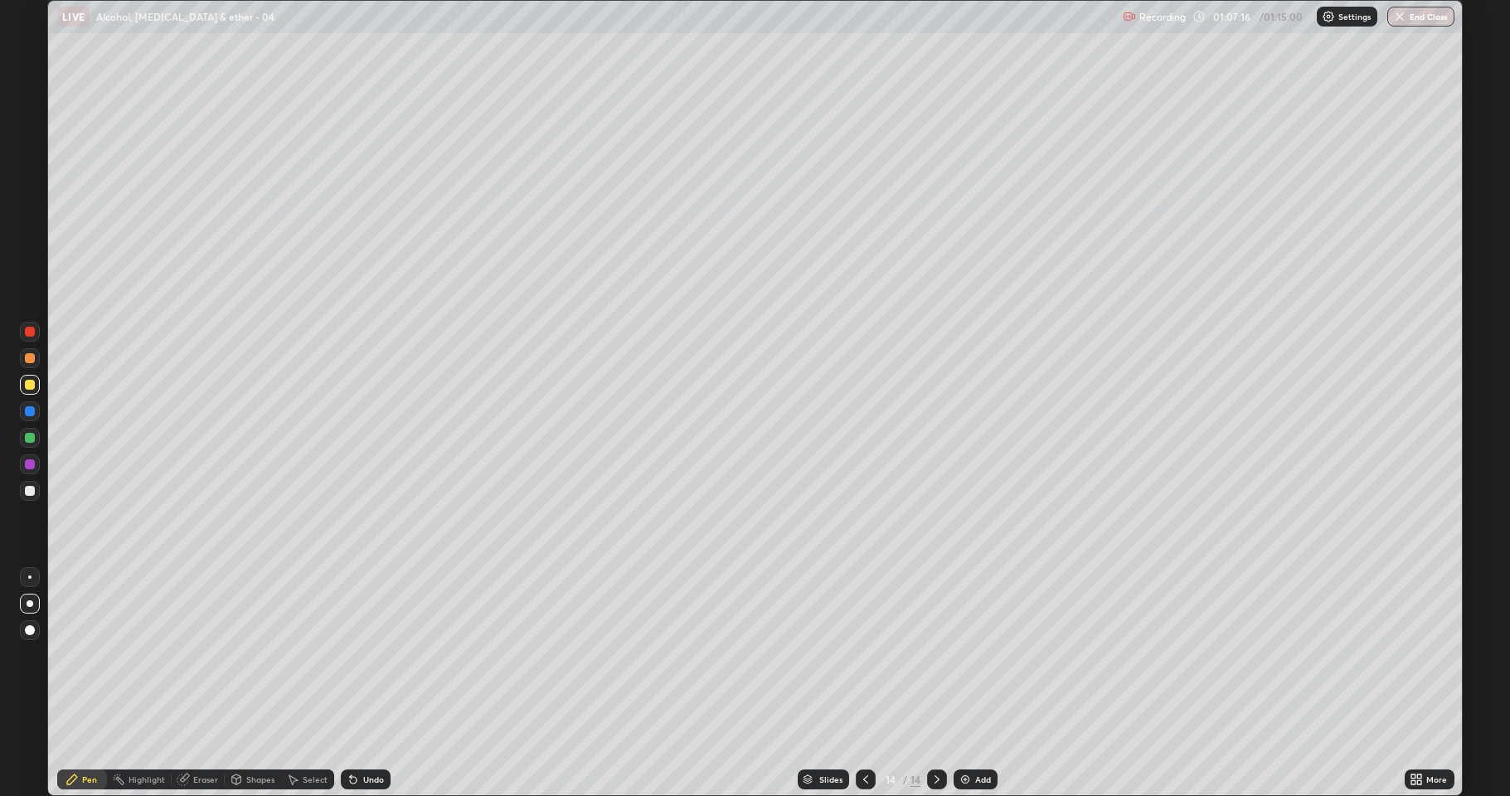
click at [27, 496] on div at bounding box center [30, 491] width 20 height 20
click at [857, 655] on div at bounding box center [866, 779] width 20 height 33
click at [931, 655] on icon at bounding box center [936, 779] width 13 height 13
click at [975, 655] on div "Add" at bounding box center [983, 779] width 16 height 8
click at [25, 493] on div at bounding box center [30, 491] width 10 height 10
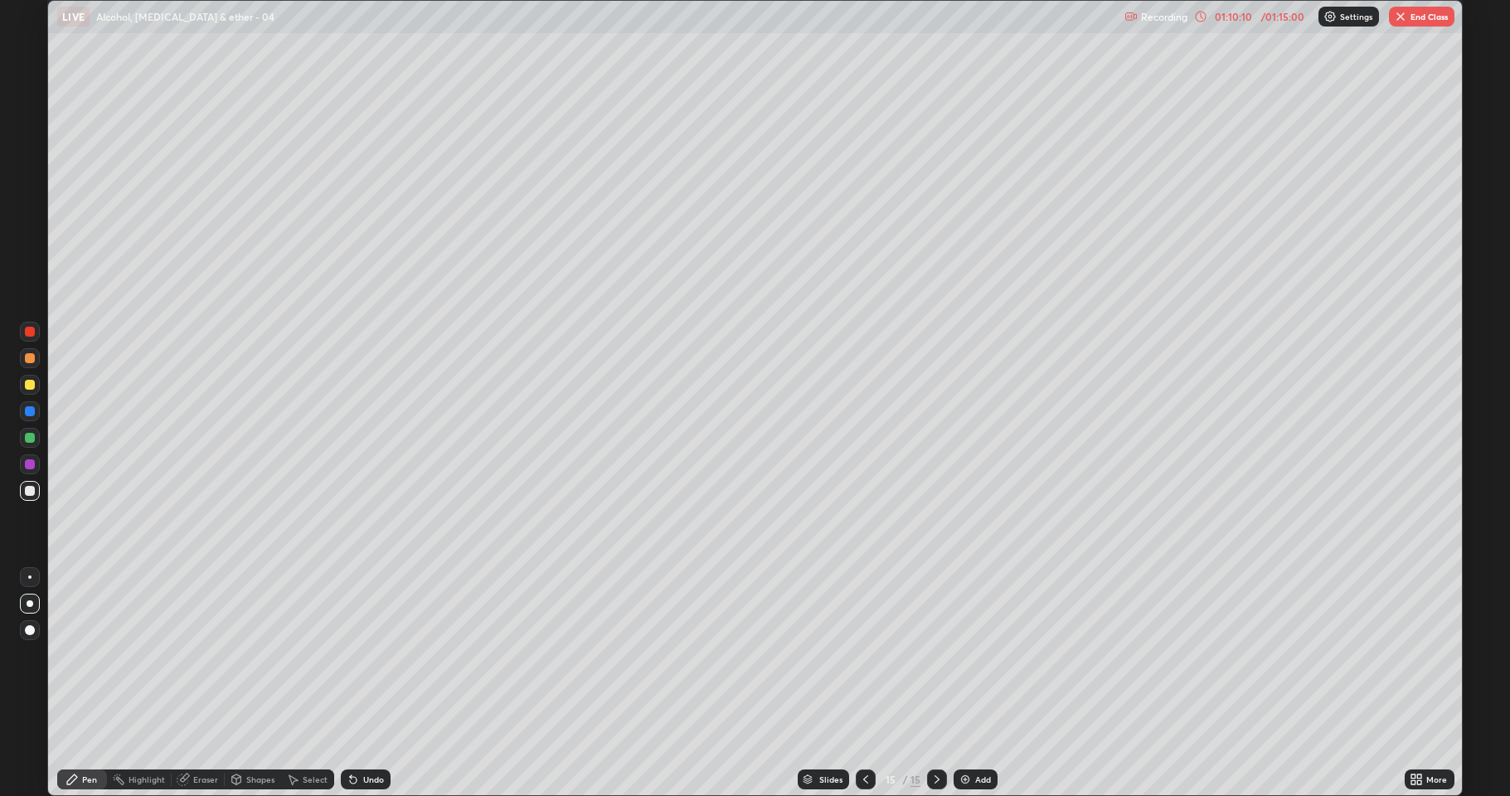
click at [32, 386] on div at bounding box center [30, 385] width 10 height 10
click at [935, 655] on div at bounding box center [937, 779] width 20 height 20
click at [965, 655] on img at bounding box center [965, 779] width 13 height 13
click at [29, 487] on div at bounding box center [30, 491] width 10 height 10
click at [1415, 17] on button "End Class" at bounding box center [1422, 17] width 66 height 20
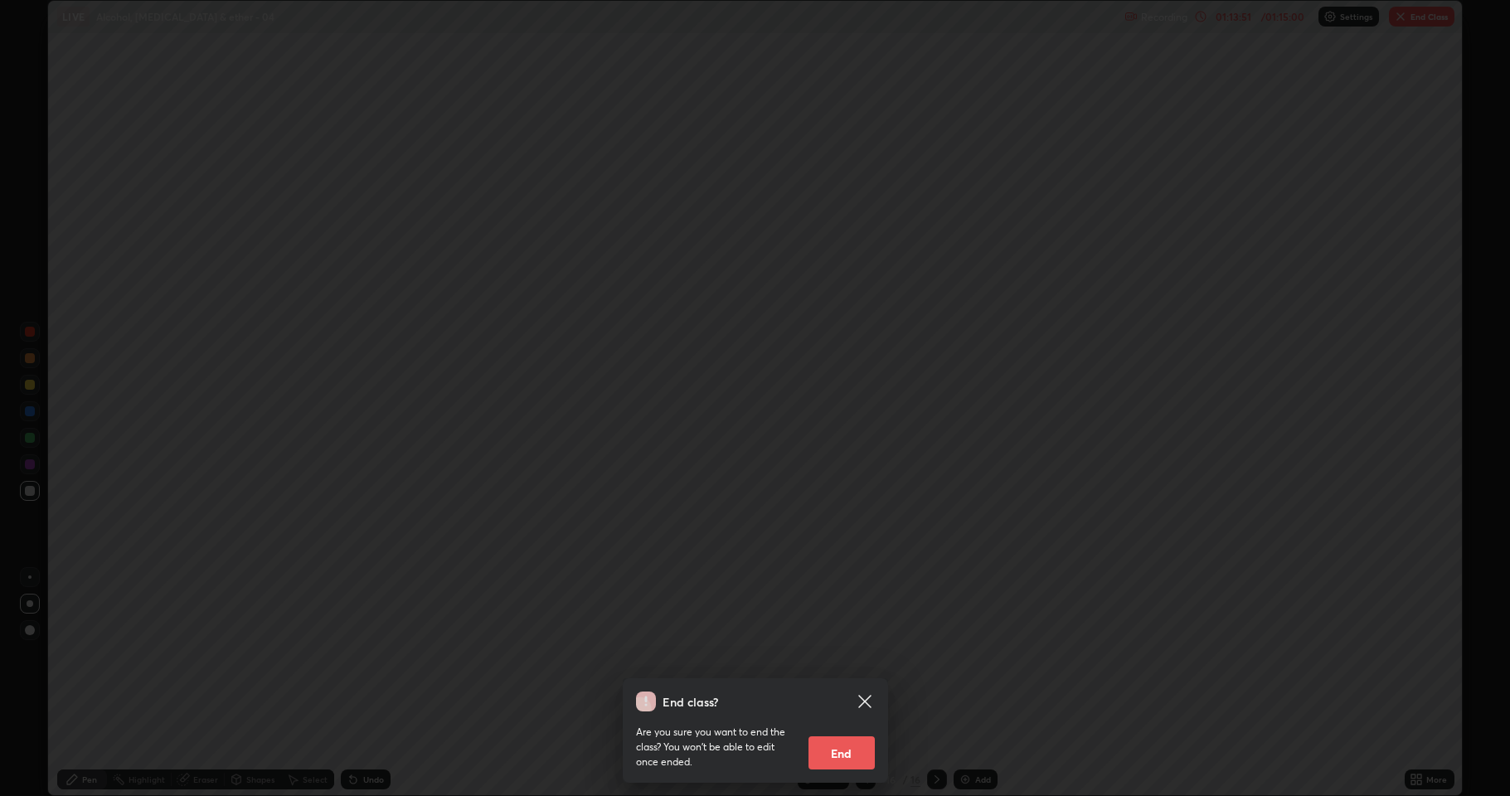
click at [854, 655] on button "End" at bounding box center [841, 752] width 66 height 33
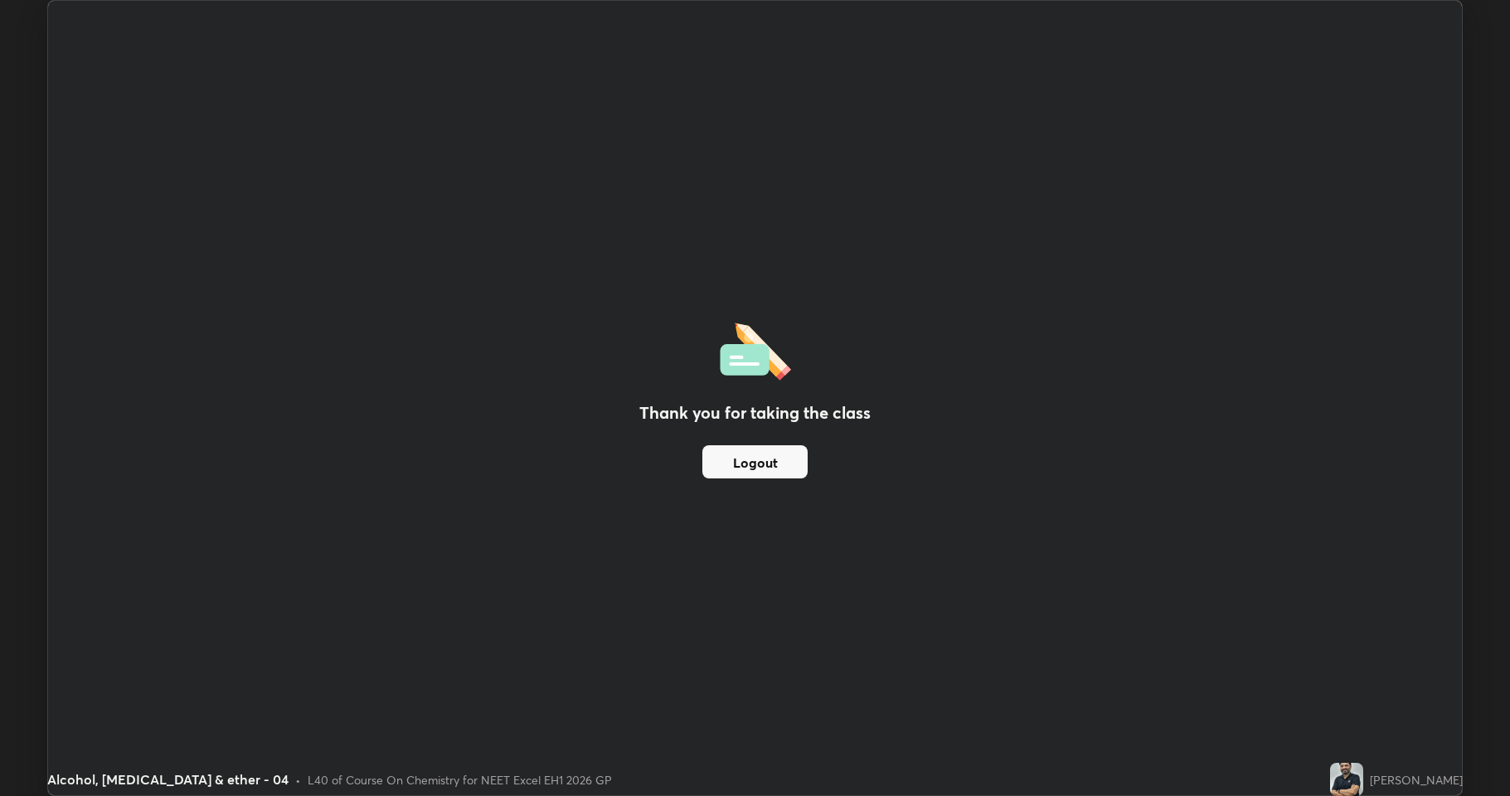
click at [1172, 561] on div "Thank you for taking the class Logout" at bounding box center [755, 398] width 1414 height 794
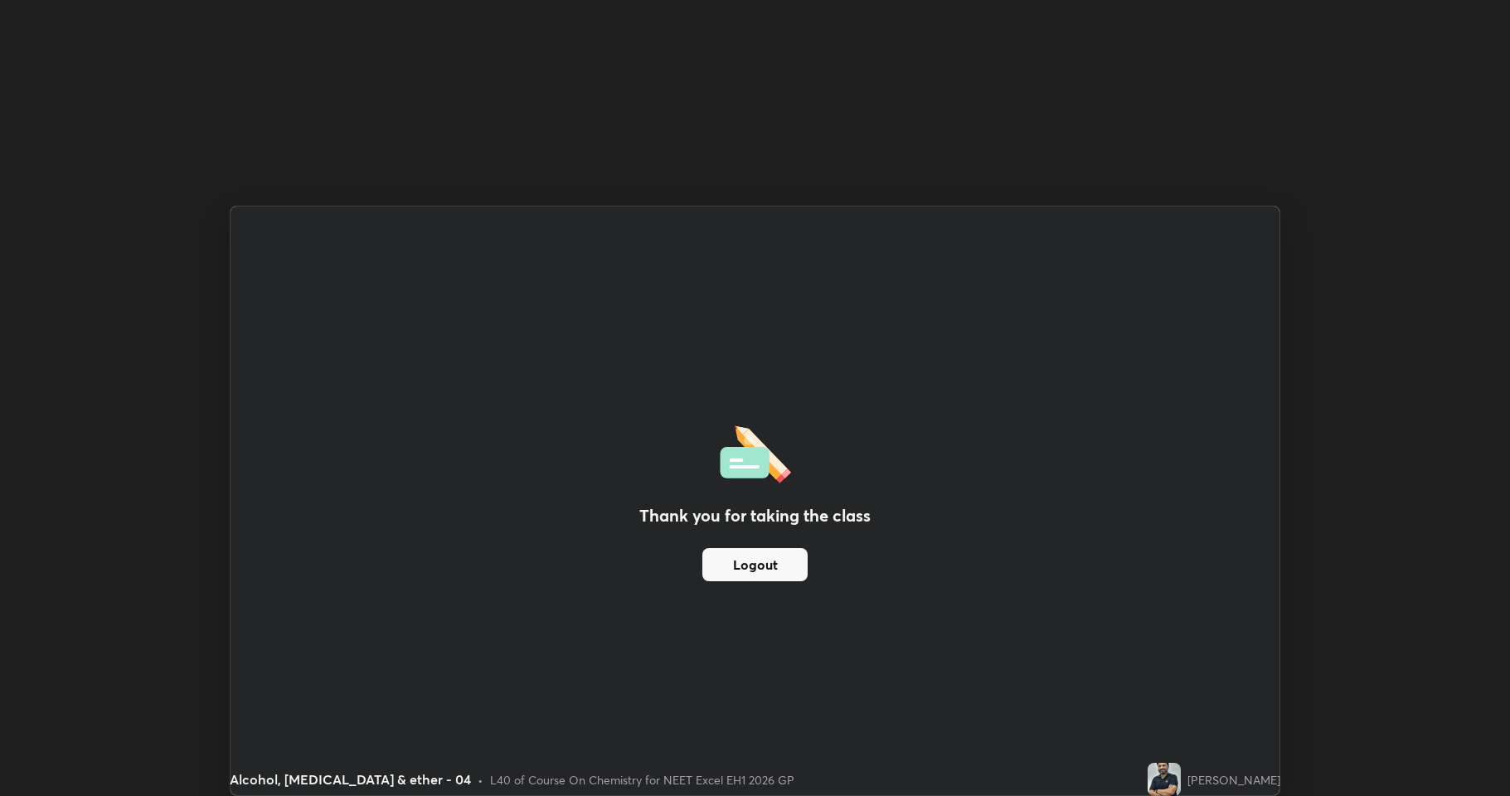
scroll to position [82119, 81865]
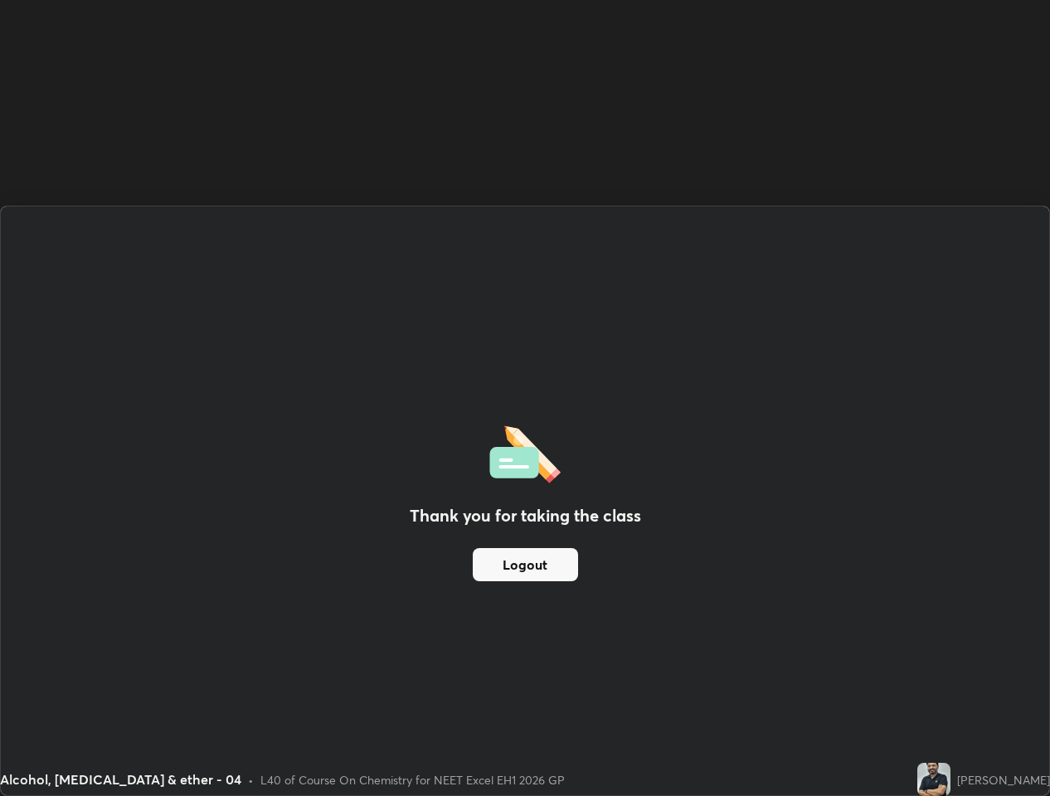
click at [1006, 438] on div "Thank you for taking the class Logout" at bounding box center [525, 500] width 1048 height 589
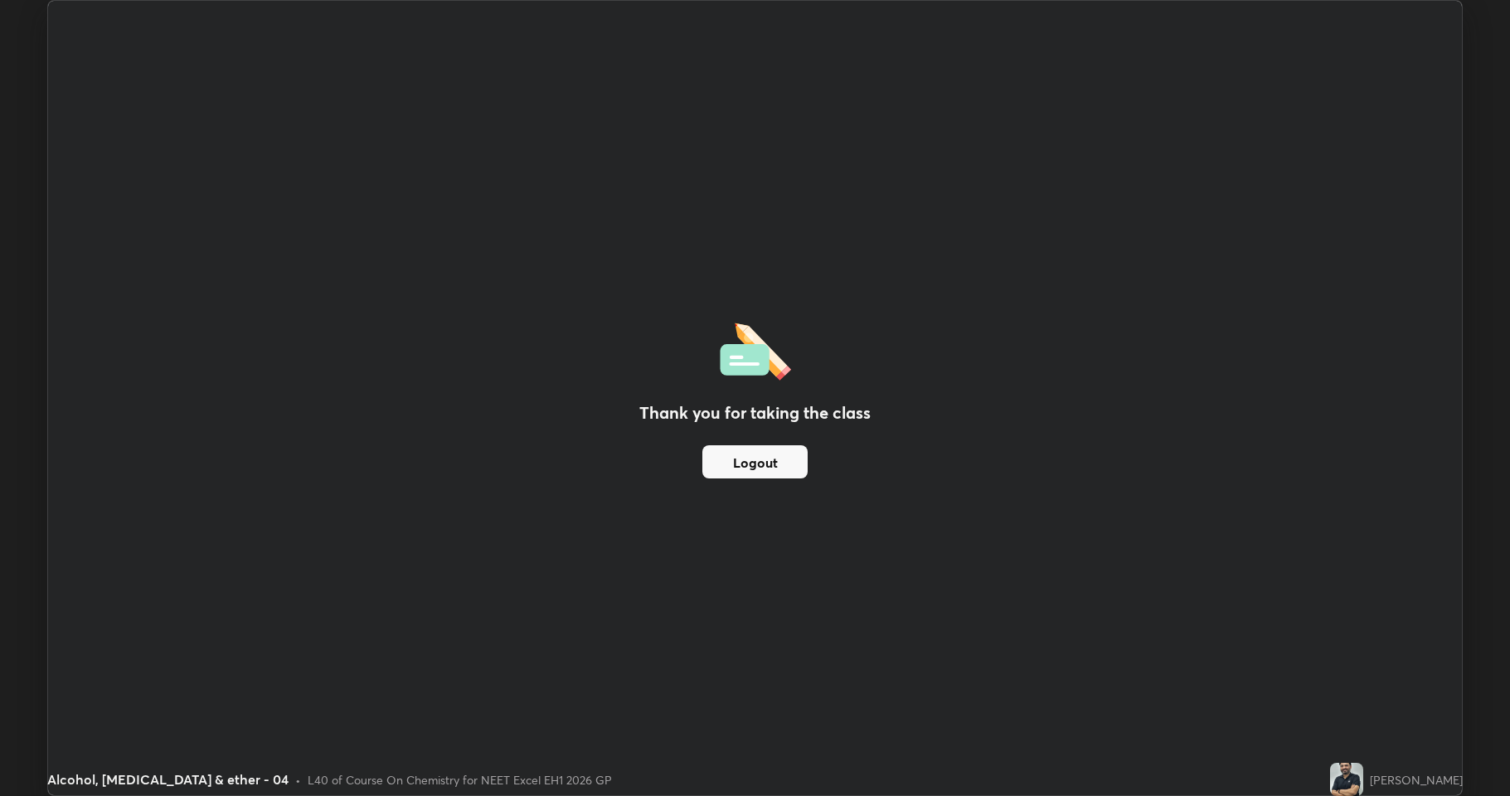
scroll to position [796, 1510]
click at [784, 475] on button "Logout" at bounding box center [754, 461] width 105 height 33
click at [773, 463] on button "Logout" at bounding box center [754, 461] width 105 height 33
click at [760, 467] on button "Logout" at bounding box center [754, 461] width 105 height 33
click at [759, 466] on button "Logout" at bounding box center [754, 461] width 105 height 33
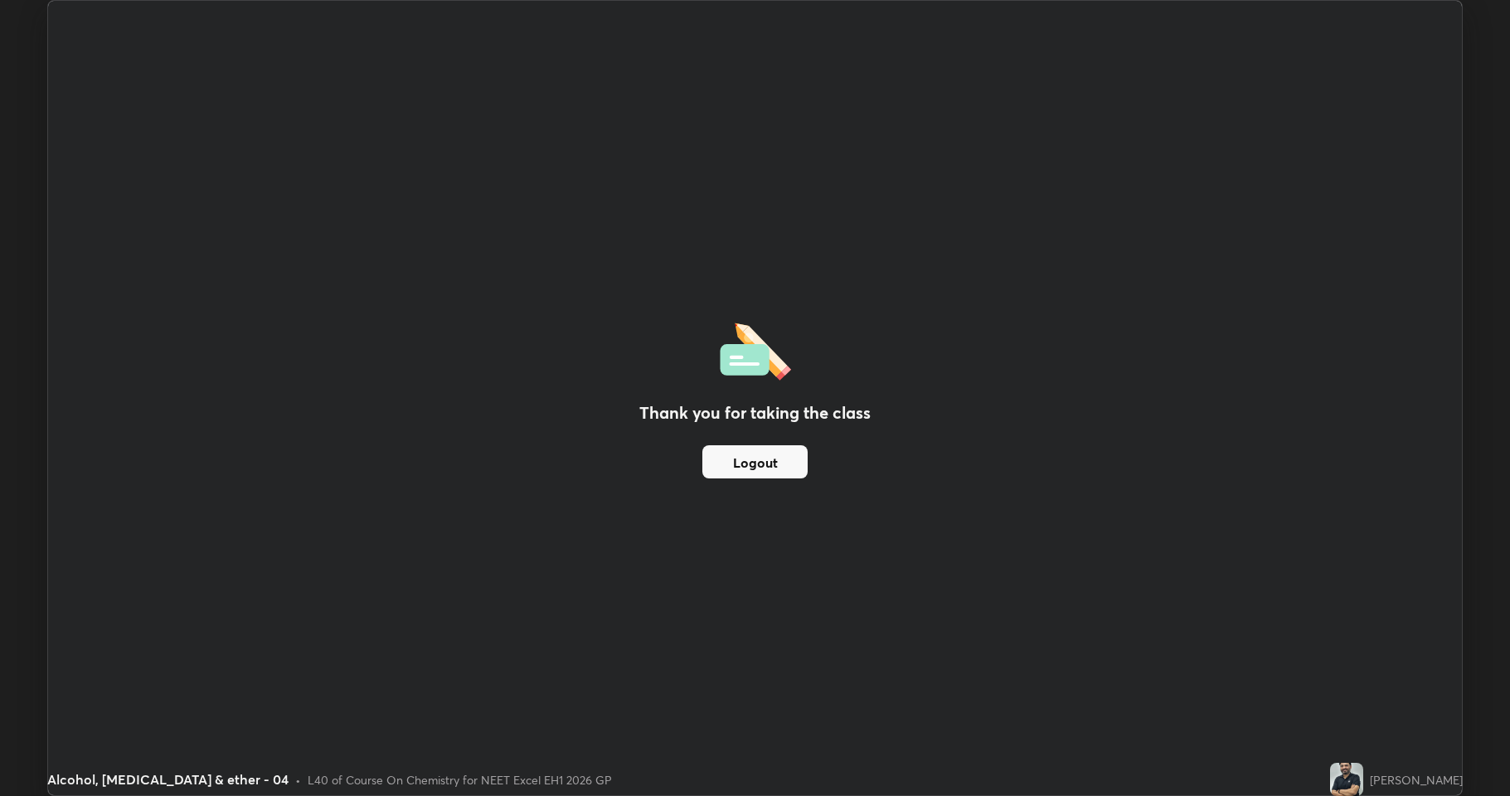
click at [756, 467] on button "Logout" at bounding box center [754, 461] width 105 height 33
click at [756, 463] on button "Logout" at bounding box center [754, 461] width 105 height 33
click at [757, 461] on button "Logout" at bounding box center [754, 461] width 105 height 33
click at [755, 459] on button "Logout" at bounding box center [754, 461] width 105 height 33
click at [755, 458] on button "Logout" at bounding box center [754, 461] width 105 height 33
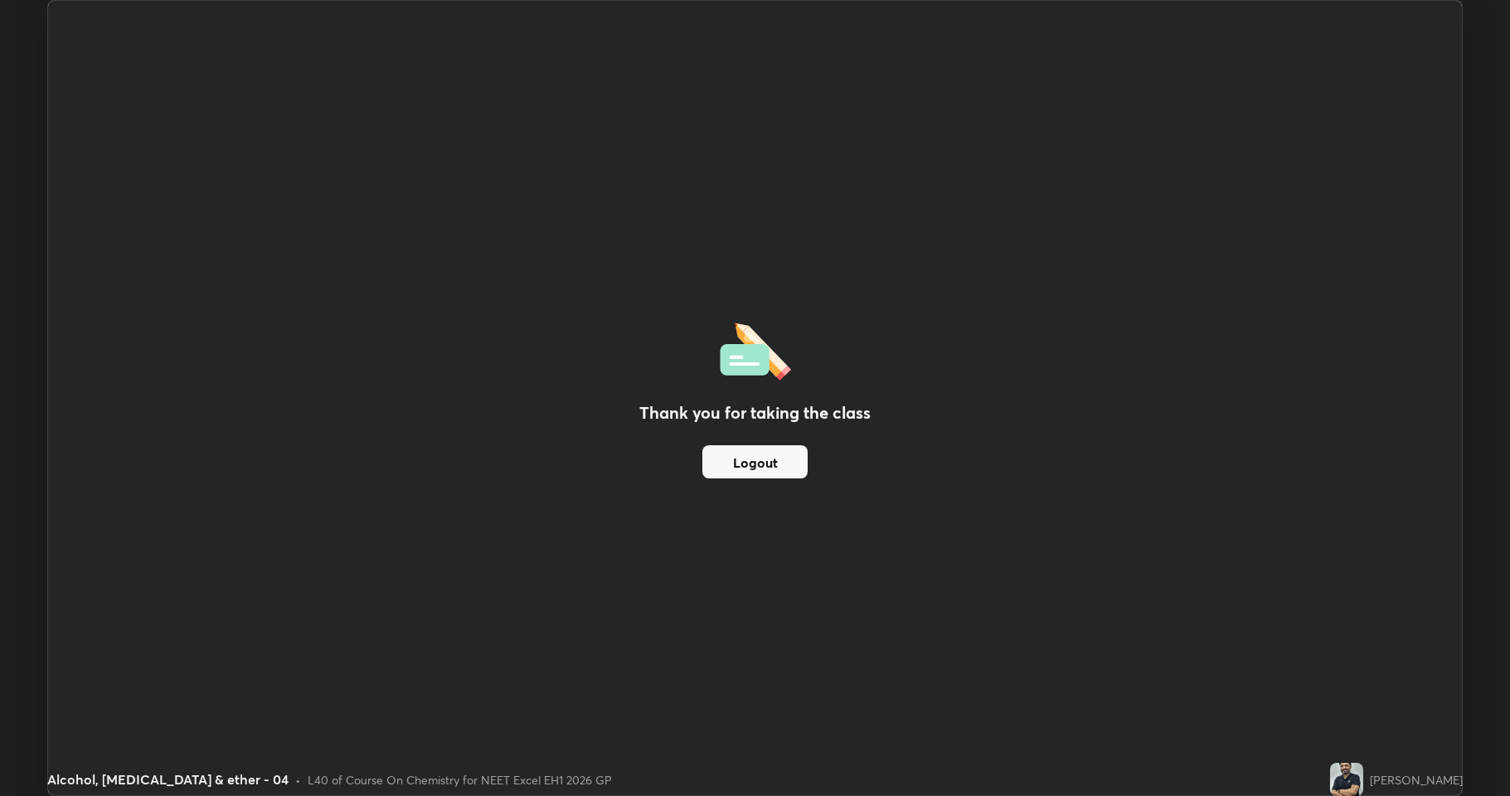
click at [760, 465] on button "Logout" at bounding box center [754, 461] width 105 height 33
